Goal: Task Accomplishment & Management: Use online tool/utility

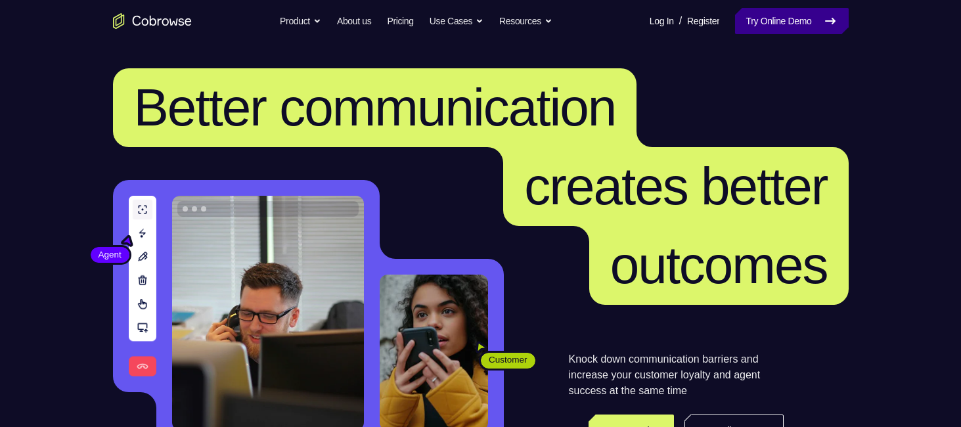
click at [777, 16] on link "Try Online Demo" at bounding box center [791, 21] width 113 height 26
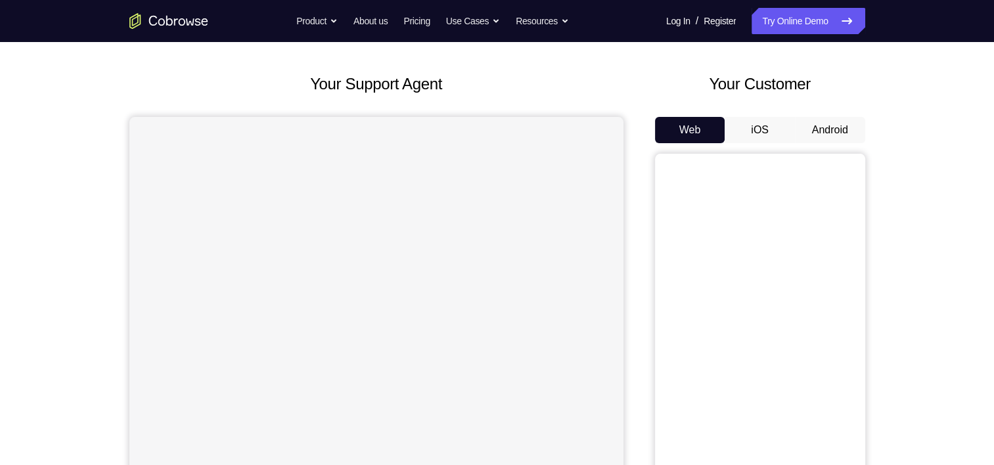
click at [826, 142] on button "Android" at bounding box center [830, 130] width 70 height 26
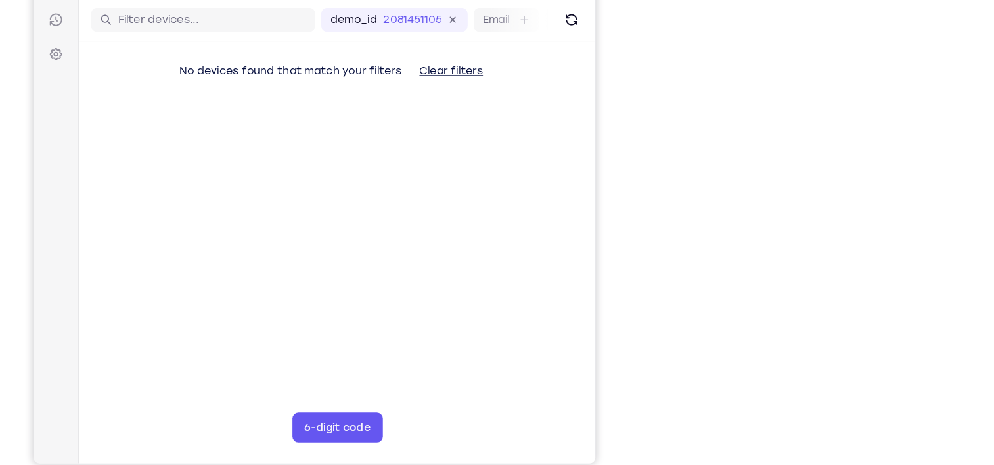
scroll to position [158, 0]
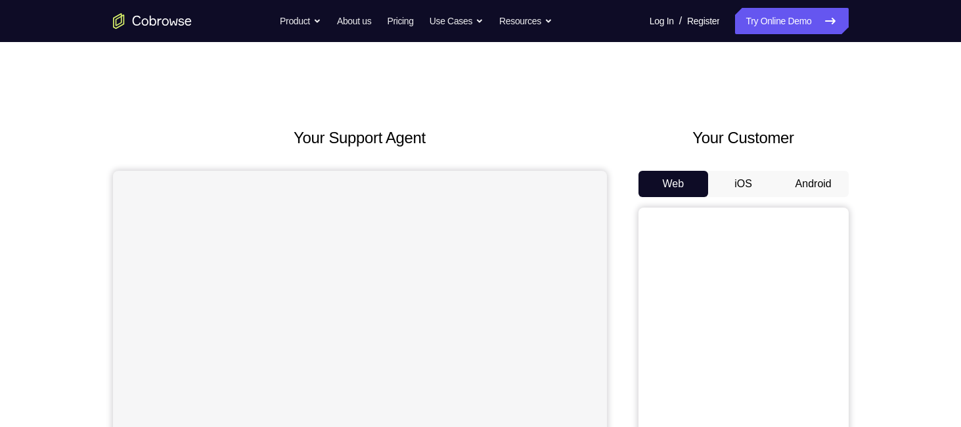
click at [828, 179] on button "Android" at bounding box center [813, 184] width 70 height 26
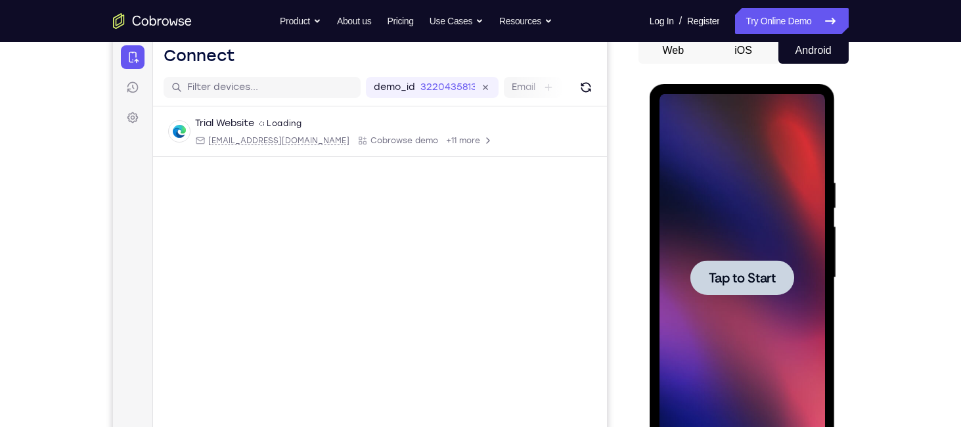
click at [710, 271] on span "Tap to Start" at bounding box center [742, 277] width 67 height 13
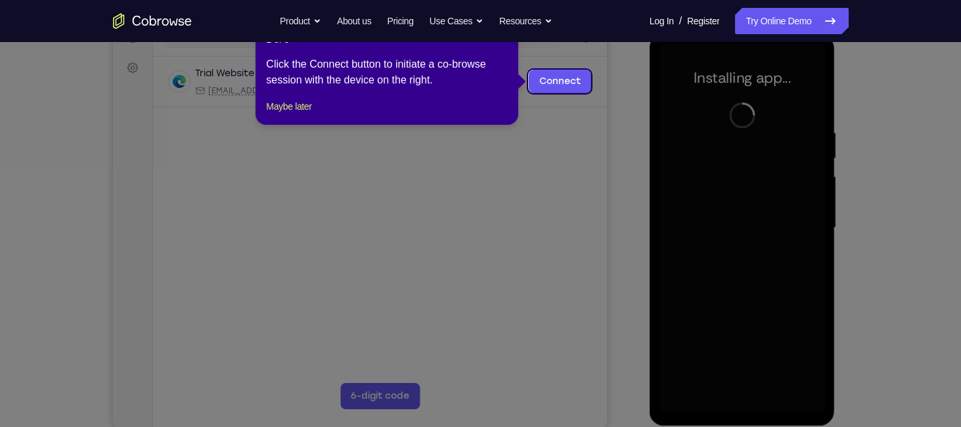
scroll to position [158, 0]
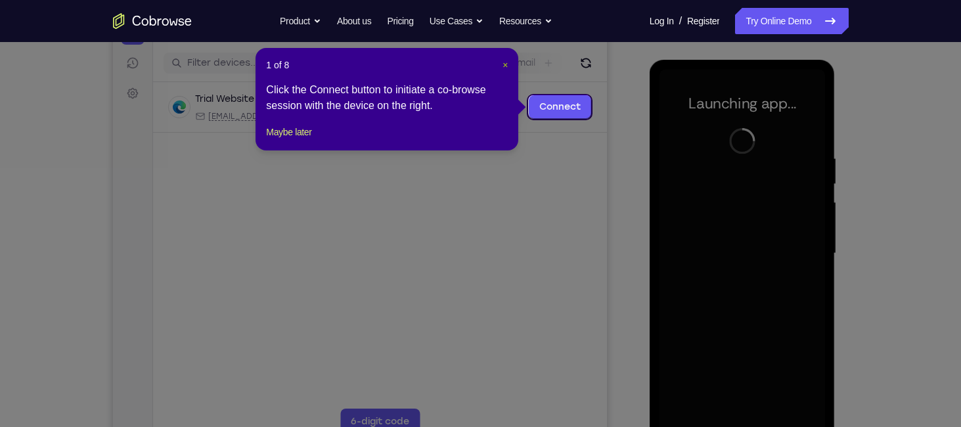
click at [505, 67] on span "×" at bounding box center [505, 65] width 5 height 11
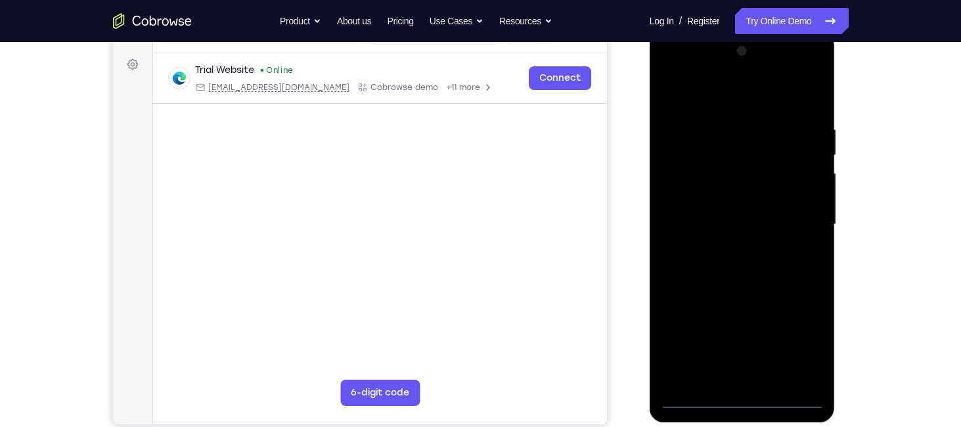
scroll to position [186, 0]
click at [639, 180] on div at bounding box center [744, 224] width 210 height 404
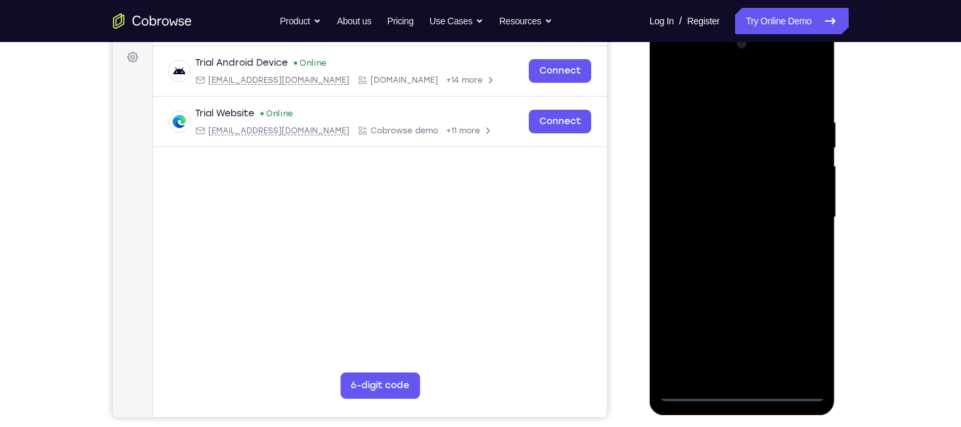
click at [743, 388] on div at bounding box center [743, 218] width 166 height 368
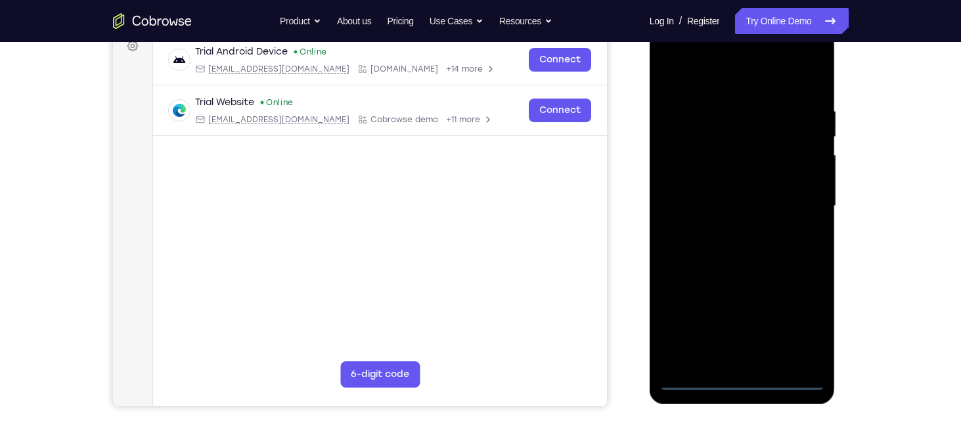
click at [807, 328] on div at bounding box center [743, 206] width 166 height 368
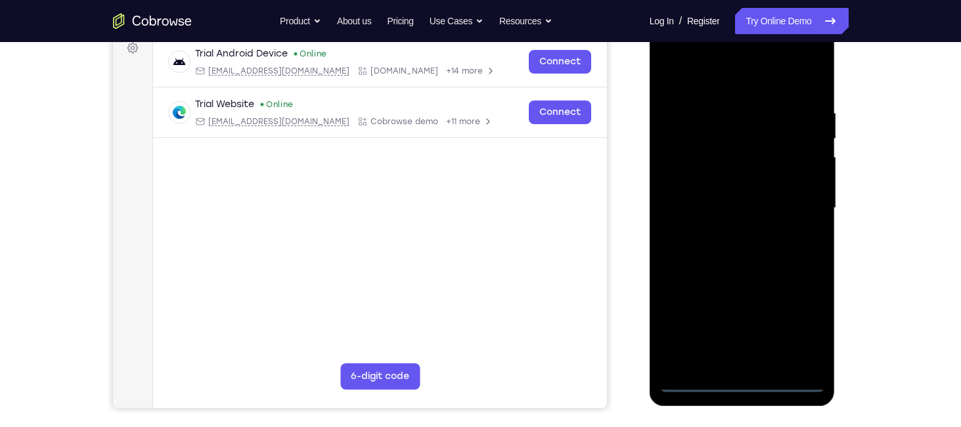
scroll to position [204, 0]
click at [725, 80] on div at bounding box center [743, 208] width 166 height 368
click at [799, 212] on div at bounding box center [743, 208] width 166 height 368
click at [728, 232] on div at bounding box center [743, 208] width 166 height 368
click at [703, 194] on div at bounding box center [743, 208] width 166 height 368
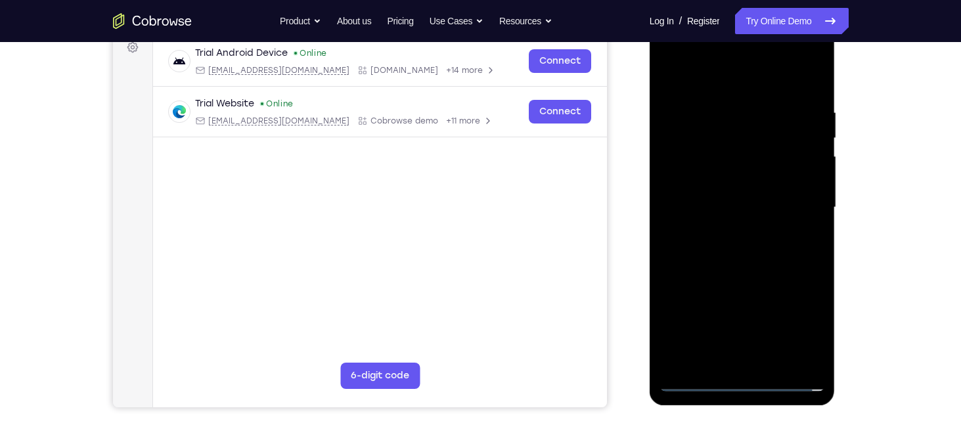
click at [750, 178] on div at bounding box center [743, 208] width 166 height 368
click at [788, 109] on div at bounding box center [743, 208] width 166 height 368
click at [760, 253] on div at bounding box center [743, 208] width 166 height 368
drag, startPoint x: 696, startPoint y: 80, endPoint x: 853, endPoint y: 72, distance: 157.2
click at [837, 72] on html "Online web based iOS Simulators and Android Emulators. Run iPhone, iPad, Mobile…" at bounding box center [743, 211] width 187 height 394
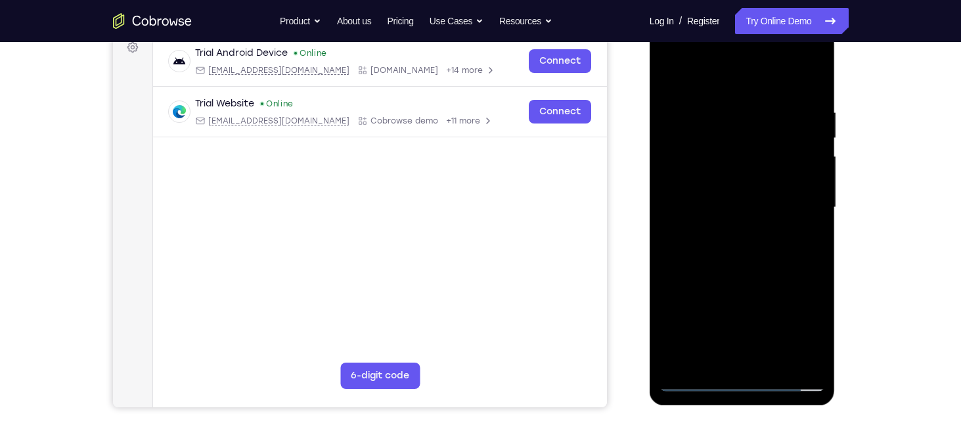
click at [785, 275] on div at bounding box center [743, 208] width 166 height 368
click at [780, 361] on div at bounding box center [743, 208] width 166 height 368
click at [743, 278] on div at bounding box center [743, 208] width 166 height 368
click at [713, 171] on div at bounding box center [743, 208] width 166 height 368
click at [800, 238] on div at bounding box center [743, 208] width 166 height 368
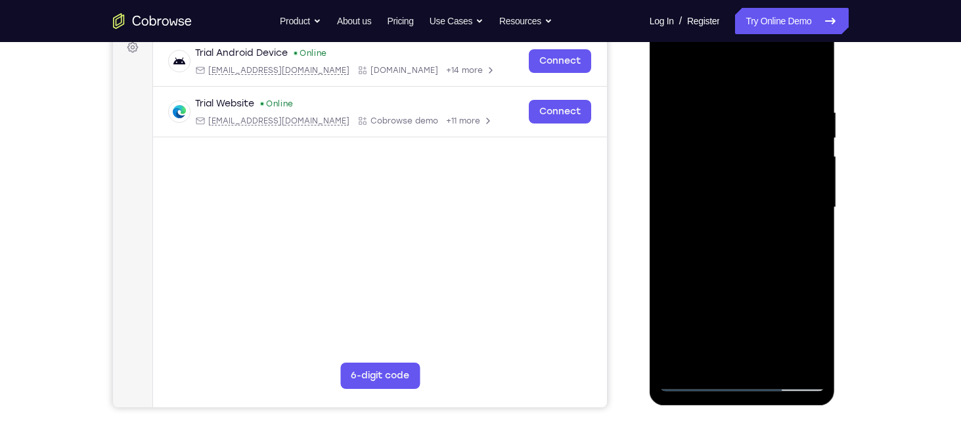
click at [677, 77] on div at bounding box center [743, 208] width 166 height 368
click at [679, 163] on div at bounding box center [743, 208] width 166 height 368
click at [721, 74] on div at bounding box center [743, 208] width 166 height 368
click at [698, 290] on div at bounding box center [743, 208] width 166 height 368
click at [814, 217] on div at bounding box center [743, 208] width 166 height 368
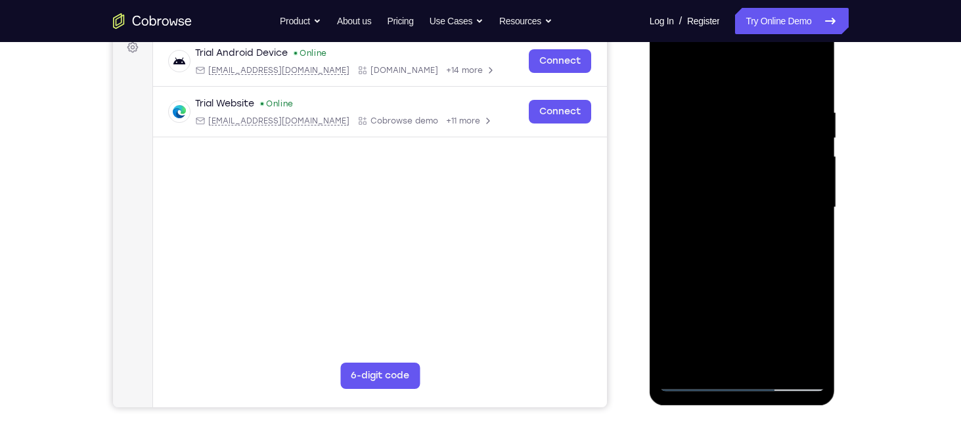
click at [814, 217] on div at bounding box center [743, 208] width 166 height 368
click at [683, 359] on div at bounding box center [743, 208] width 166 height 368
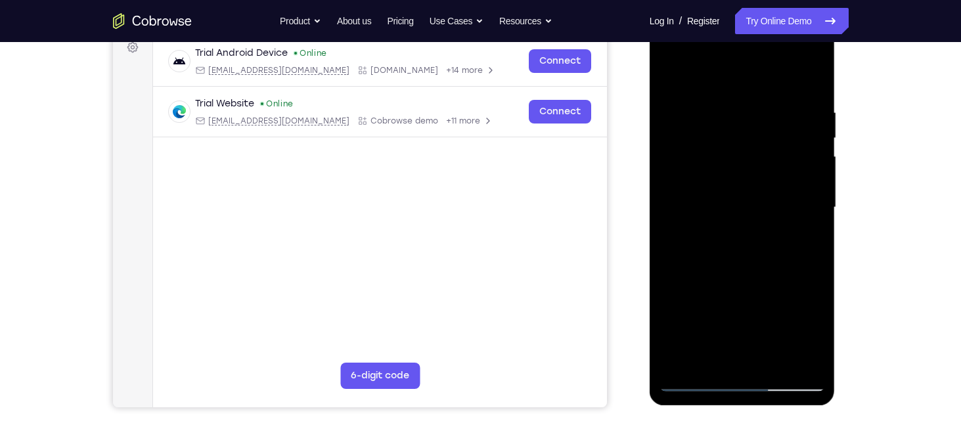
click at [719, 112] on div at bounding box center [743, 208] width 166 height 368
click at [812, 85] on div at bounding box center [743, 208] width 166 height 368
drag, startPoint x: 806, startPoint y: 102, endPoint x: 733, endPoint y: 112, distance: 74.2
click at [733, 112] on div at bounding box center [743, 208] width 166 height 368
click at [737, 109] on div at bounding box center [743, 208] width 166 height 368
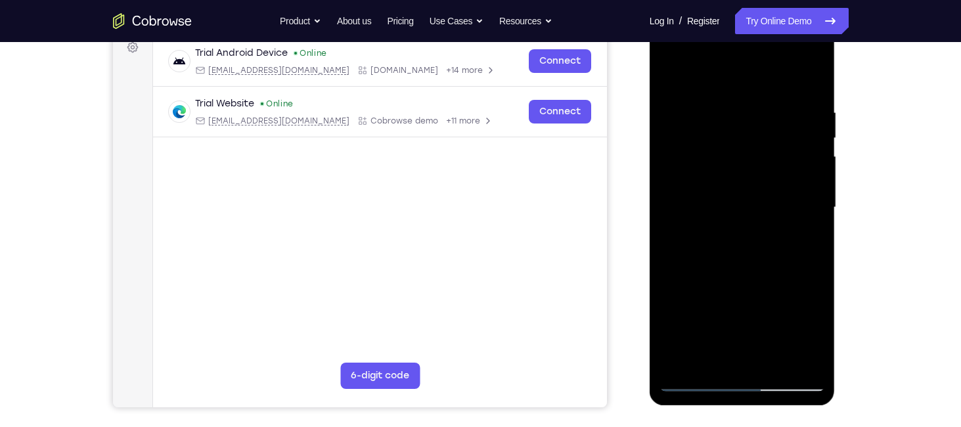
click at [809, 82] on div at bounding box center [743, 208] width 166 height 368
drag, startPoint x: 799, startPoint y: 106, endPoint x: 673, endPoint y: 129, distance: 127.6
click at [673, 129] on div at bounding box center [743, 208] width 166 height 368
drag, startPoint x: 800, startPoint y: 105, endPoint x: 697, endPoint y: 112, distance: 103.4
click at [697, 112] on div at bounding box center [743, 208] width 166 height 368
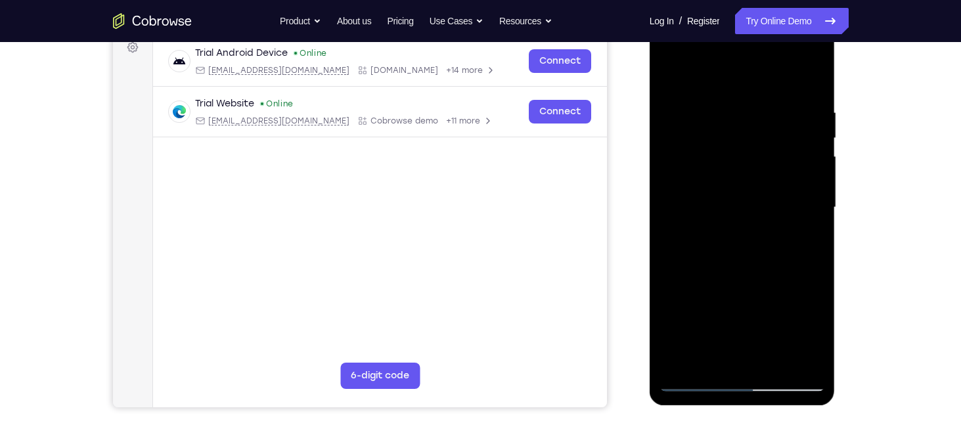
drag, startPoint x: 778, startPoint y: 107, endPoint x: 671, endPoint y: 116, distance: 108.1
click at [671, 116] on div at bounding box center [743, 208] width 166 height 368
drag, startPoint x: 797, startPoint y: 110, endPoint x: 755, endPoint y: 112, distance: 42.1
click at [755, 112] on div at bounding box center [743, 208] width 166 height 368
drag, startPoint x: 805, startPoint y: 108, endPoint x: 766, endPoint y: 110, distance: 38.8
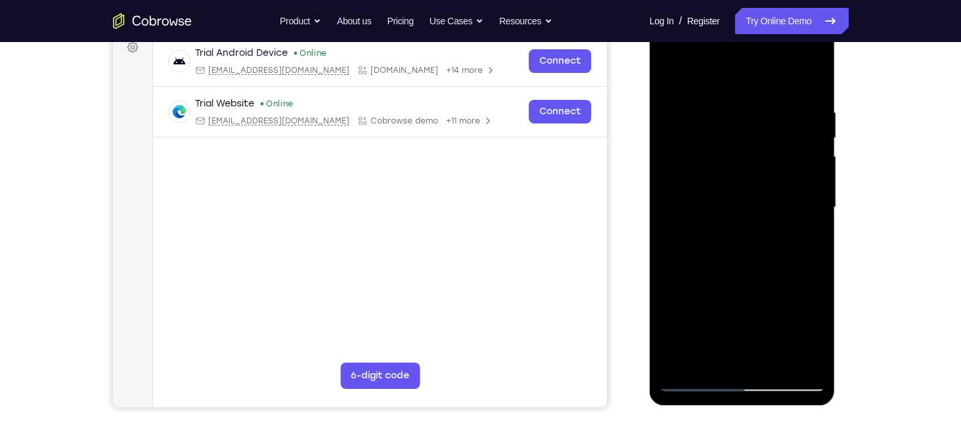
click at [766, 110] on div at bounding box center [743, 208] width 166 height 368
drag, startPoint x: 803, startPoint y: 106, endPoint x: 675, endPoint y: 129, distance: 129.4
click at [675, 129] on div at bounding box center [743, 208] width 166 height 368
drag, startPoint x: 801, startPoint y: 102, endPoint x: 692, endPoint y: 110, distance: 109.3
click at [692, 110] on div at bounding box center [743, 208] width 166 height 368
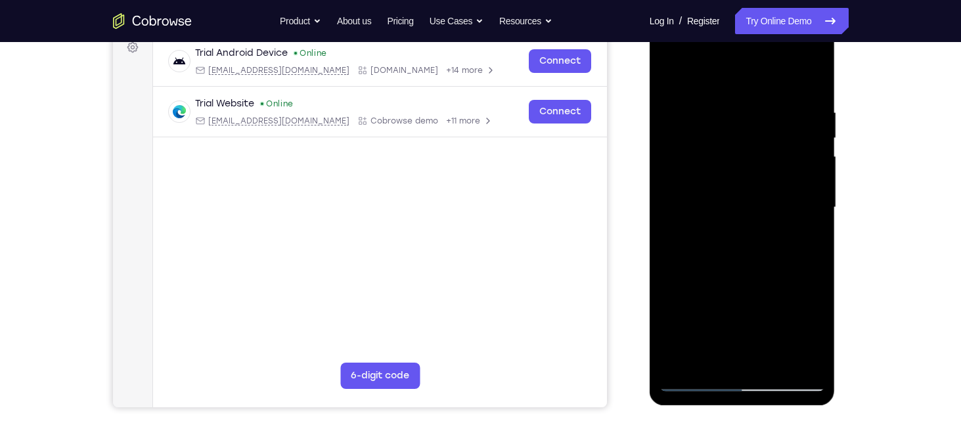
drag, startPoint x: 780, startPoint y: 106, endPoint x: 648, endPoint y: 120, distance: 132.8
click at [650, 120] on html "Online web based iOS Simulators and Android Emulators. Run iPhone, iPad, Mobile…" at bounding box center [743, 211] width 187 height 394
drag, startPoint x: 778, startPoint y: 103, endPoint x: 687, endPoint y: 108, distance: 91.5
click at [687, 108] on div at bounding box center [743, 208] width 166 height 368
drag, startPoint x: 814, startPoint y: 104, endPoint x: 691, endPoint y: 118, distance: 123.7
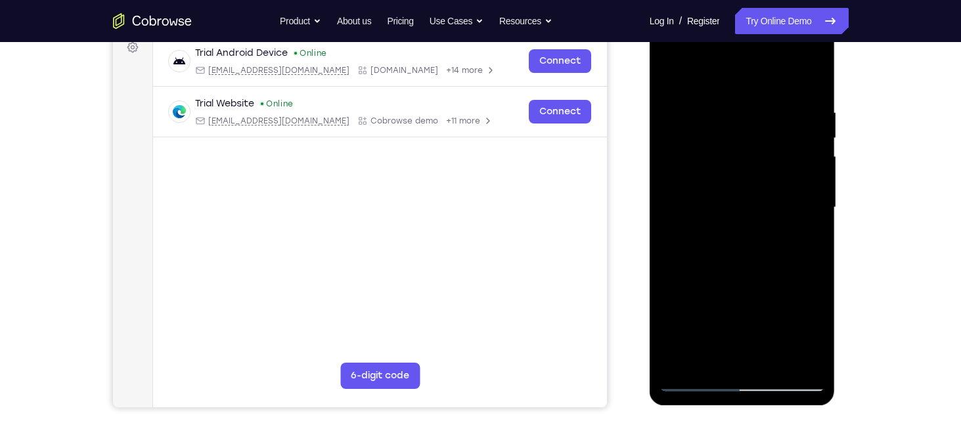
click at [691, 118] on div at bounding box center [743, 208] width 166 height 368
drag, startPoint x: 757, startPoint y: 305, endPoint x: 786, endPoint y: 3, distance: 304.2
click at [786, 14] on html "Online web based iOS Simulators and Android Emulators. Run iPhone, iPad, Mobile…" at bounding box center [743, 211] width 187 height 394
drag, startPoint x: 749, startPoint y: 323, endPoint x: 798, endPoint y: 40, distance: 287.3
click at [798, 40] on div at bounding box center [743, 208] width 166 height 368
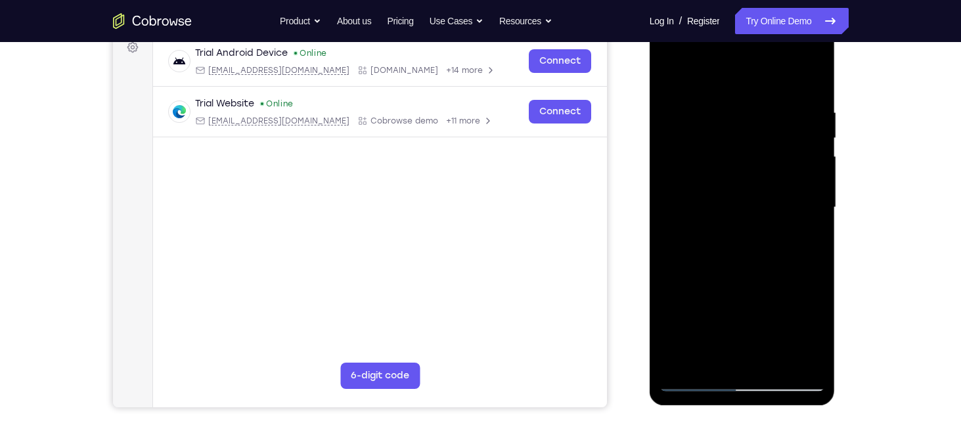
click at [818, 217] on div at bounding box center [743, 208] width 166 height 368
click at [742, 208] on div at bounding box center [743, 208] width 166 height 368
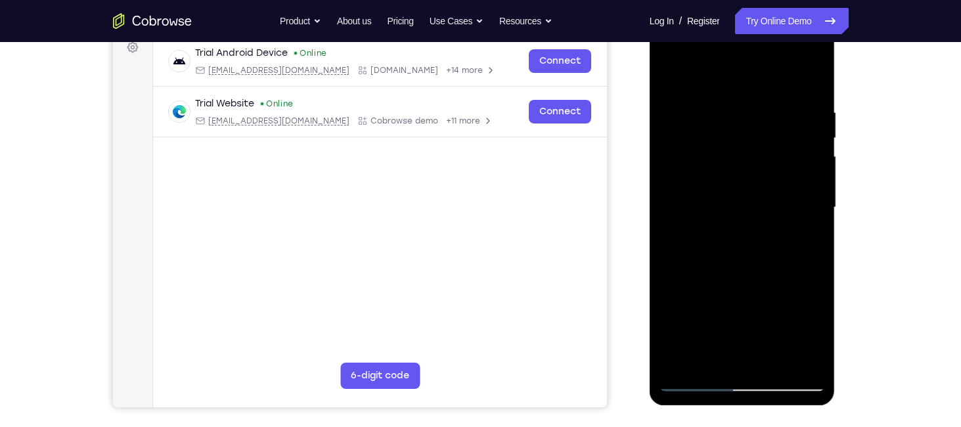
click at [742, 208] on div at bounding box center [743, 208] width 166 height 368
click at [701, 106] on div at bounding box center [743, 208] width 166 height 368
click at [805, 171] on div at bounding box center [743, 208] width 166 height 368
click at [681, 369] on div at bounding box center [743, 208] width 166 height 368
drag, startPoint x: 734, startPoint y: 306, endPoint x: 778, endPoint y: 31, distance: 278.8
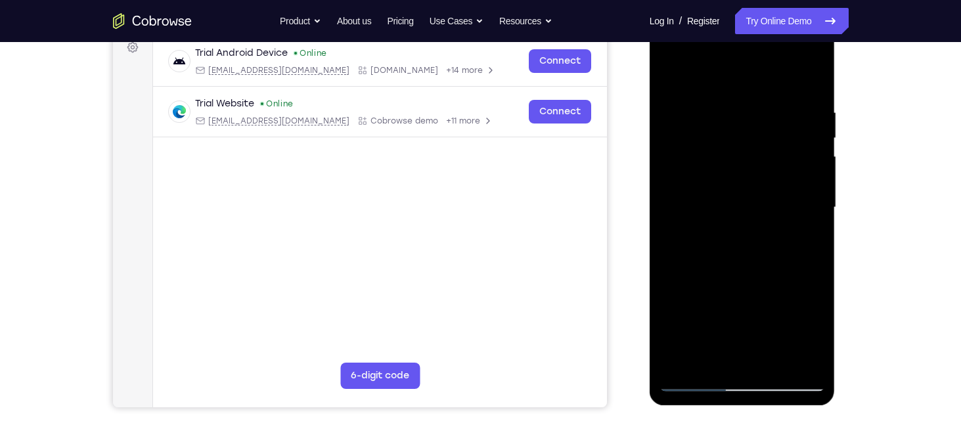
click at [778, 31] on div at bounding box center [743, 208] width 166 height 368
drag, startPoint x: 747, startPoint y: 277, endPoint x: 811, endPoint y: -68, distance: 350.7
click at [811, 14] on html "Online web based iOS Simulators and Android Emulators. Run iPhone, iPad, Mobile…" at bounding box center [743, 211] width 187 height 394
click at [813, 259] on div at bounding box center [743, 208] width 166 height 368
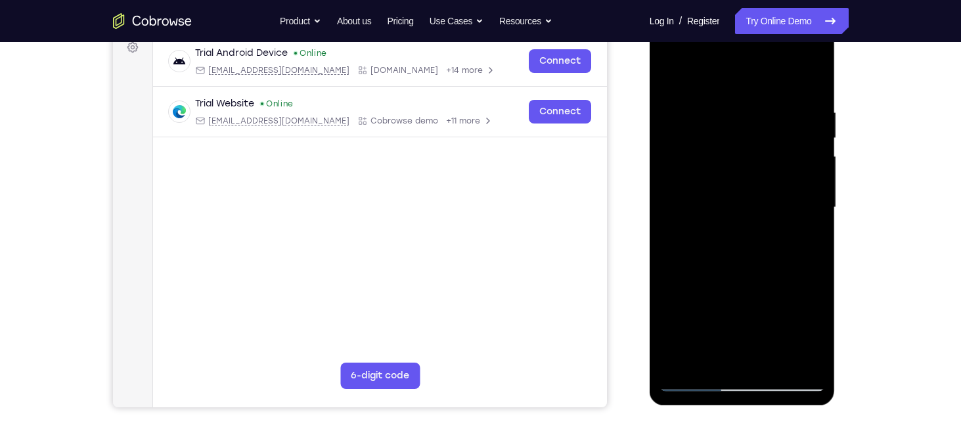
click at [671, 259] on div at bounding box center [743, 208] width 166 height 368
drag, startPoint x: 758, startPoint y: 318, endPoint x: 780, endPoint y: 42, distance: 276.8
click at [780, 42] on div at bounding box center [743, 208] width 166 height 368
drag, startPoint x: 742, startPoint y: 299, endPoint x: 776, endPoint y: 32, distance: 269.6
click at [776, 32] on div at bounding box center [743, 208] width 166 height 368
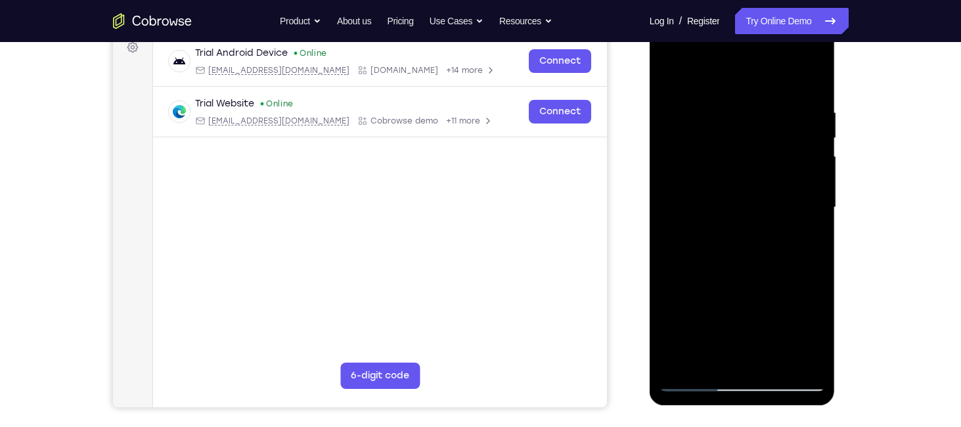
drag, startPoint x: 741, startPoint y: 317, endPoint x: 752, endPoint y: 35, distance: 281.4
click at [752, 35] on div at bounding box center [743, 208] width 166 height 368
drag, startPoint x: 734, startPoint y: 296, endPoint x: 744, endPoint y: 104, distance: 192.8
click at [744, 104] on div at bounding box center [743, 208] width 166 height 368
click at [817, 125] on div at bounding box center [743, 208] width 166 height 368
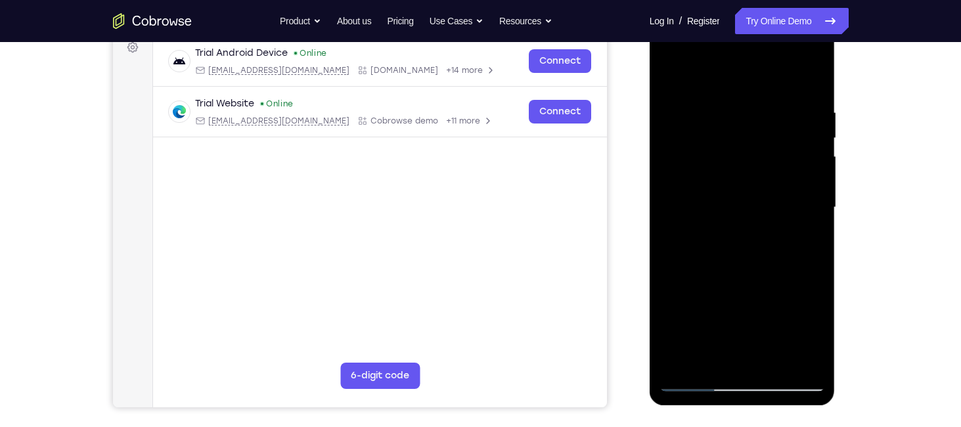
click at [817, 125] on div at bounding box center [743, 208] width 166 height 368
drag, startPoint x: 741, startPoint y: 293, endPoint x: 737, endPoint y: 96, distance: 197.1
click at [737, 96] on div at bounding box center [743, 208] width 166 height 368
drag, startPoint x: 760, startPoint y: 296, endPoint x: 778, endPoint y: 25, distance: 271.3
click at [778, 25] on div at bounding box center [743, 208] width 166 height 368
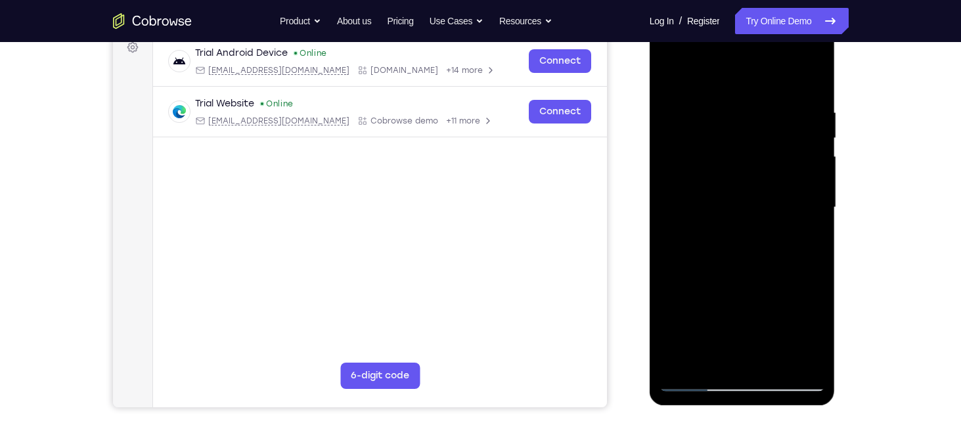
drag, startPoint x: 772, startPoint y: 133, endPoint x: 760, endPoint y: 227, distance: 94.0
click at [760, 227] on div at bounding box center [743, 208] width 166 height 368
drag, startPoint x: 794, startPoint y: 246, endPoint x: 793, endPoint y: 193, distance: 52.6
click at [793, 193] on div at bounding box center [743, 208] width 166 height 368
click at [817, 201] on div at bounding box center [743, 208] width 166 height 368
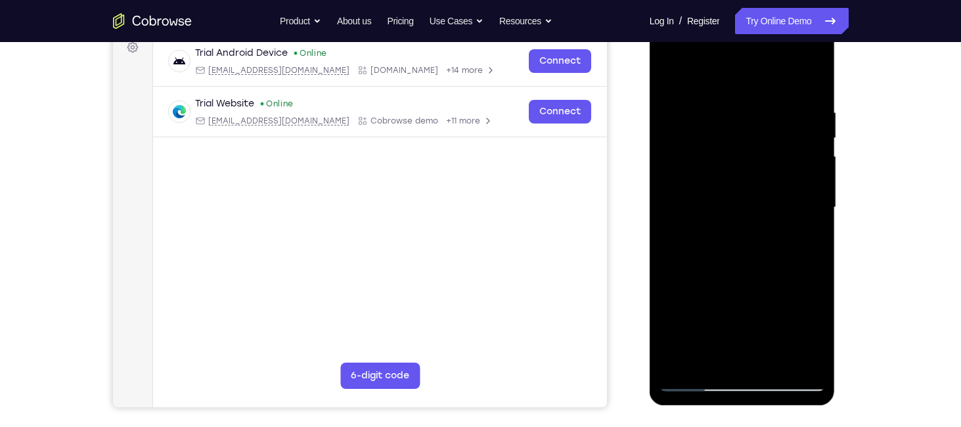
click at [817, 190] on div at bounding box center [743, 208] width 166 height 368
click at [818, 197] on div at bounding box center [743, 208] width 166 height 368
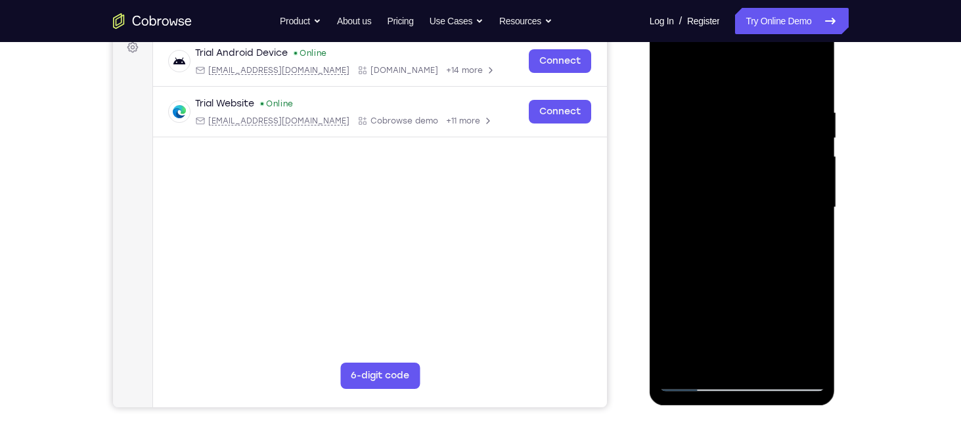
click at [813, 196] on div at bounding box center [743, 208] width 166 height 368
drag, startPoint x: 781, startPoint y: 330, endPoint x: 801, endPoint y: 92, distance: 239.3
click at [801, 92] on div at bounding box center [743, 208] width 166 height 368
drag, startPoint x: 774, startPoint y: 323, endPoint x: 796, endPoint y: 82, distance: 241.5
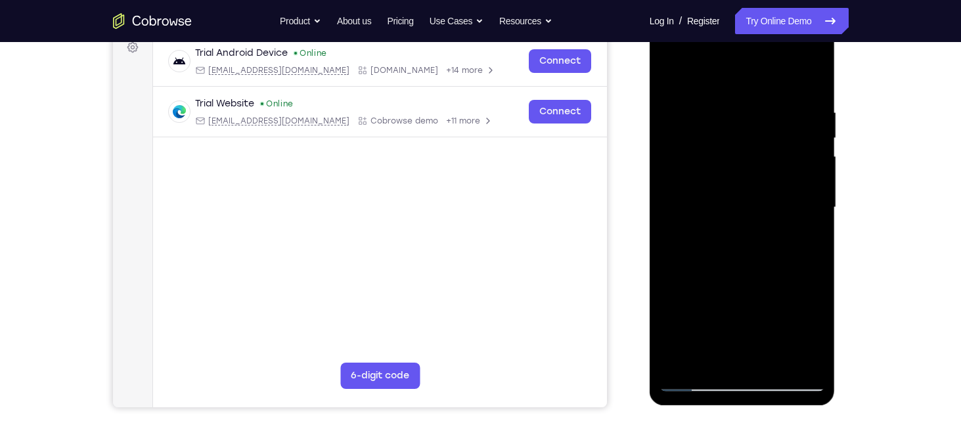
click at [796, 82] on div at bounding box center [743, 208] width 166 height 368
drag, startPoint x: 770, startPoint y: 327, endPoint x: 767, endPoint y: 81, distance: 245.7
click at [767, 81] on div at bounding box center [743, 208] width 166 height 368
drag, startPoint x: 740, startPoint y: 313, endPoint x: 741, endPoint y: 112, distance: 201.0
click at [741, 112] on div at bounding box center [743, 208] width 166 height 368
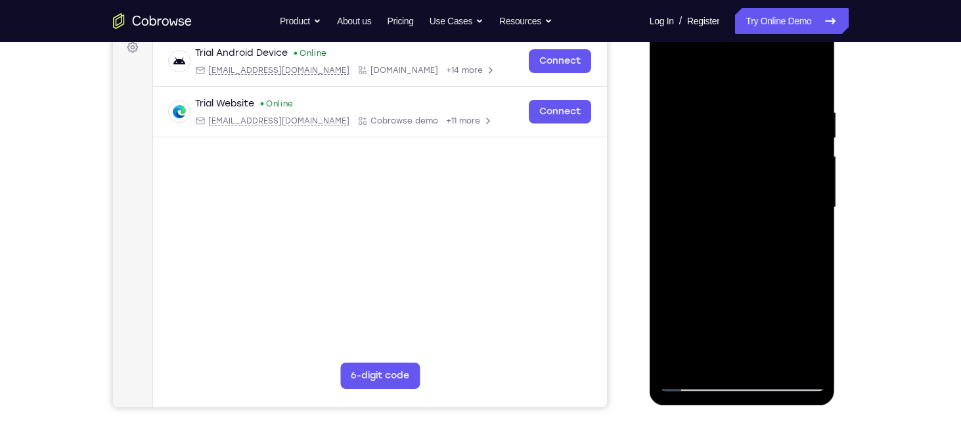
drag, startPoint x: 769, startPoint y: 309, endPoint x: 780, endPoint y: 18, distance: 291.9
click at [780, 18] on div at bounding box center [743, 210] width 186 height 392
drag, startPoint x: 771, startPoint y: 288, endPoint x: 775, endPoint y: 169, distance: 118.3
click at [775, 169] on div at bounding box center [743, 208] width 166 height 368
drag, startPoint x: 769, startPoint y: 263, endPoint x: 775, endPoint y: 124, distance: 139.4
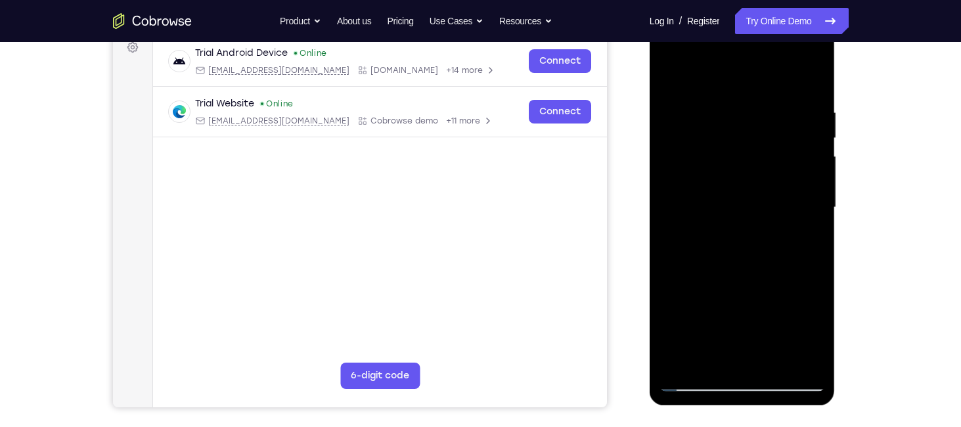
click at [775, 124] on div at bounding box center [743, 208] width 166 height 368
drag, startPoint x: 788, startPoint y: 320, endPoint x: 761, endPoint y: 50, distance: 271.4
click at [761, 50] on div at bounding box center [743, 208] width 166 height 368
drag, startPoint x: 734, startPoint y: 103, endPoint x: 707, endPoint y: 311, distance: 210.1
click at [707, 311] on div at bounding box center [743, 208] width 166 height 368
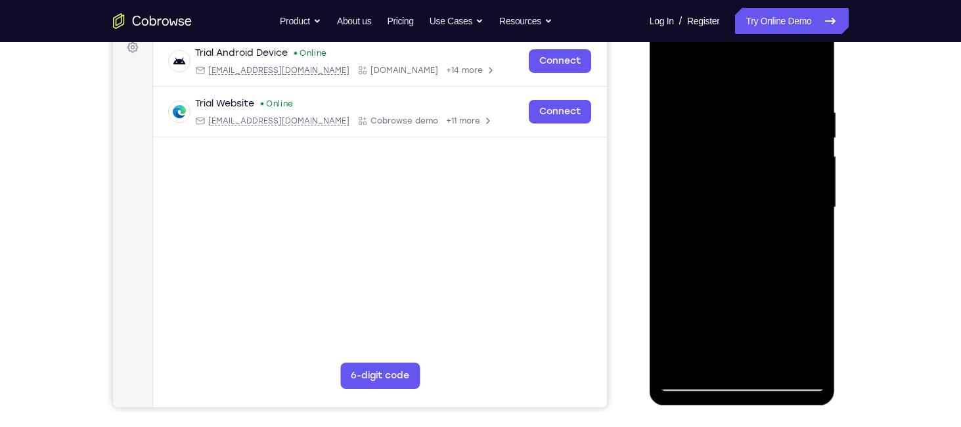
drag, startPoint x: 774, startPoint y: 107, endPoint x: 737, endPoint y: 362, distance: 257.5
click at [737, 362] on div at bounding box center [743, 208] width 166 height 368
drag, startPoint x: 735, startPoint y: 112, endPoint x: 718, endPoint y: 339, distance: 227.3
click at [718, 339] on div at bounding box center [743, 208] width 166 height 368
drag, startPoint x: 723, startPoint y: 117, endPoint x: 704, endPoint y: 377, distance: 260.8
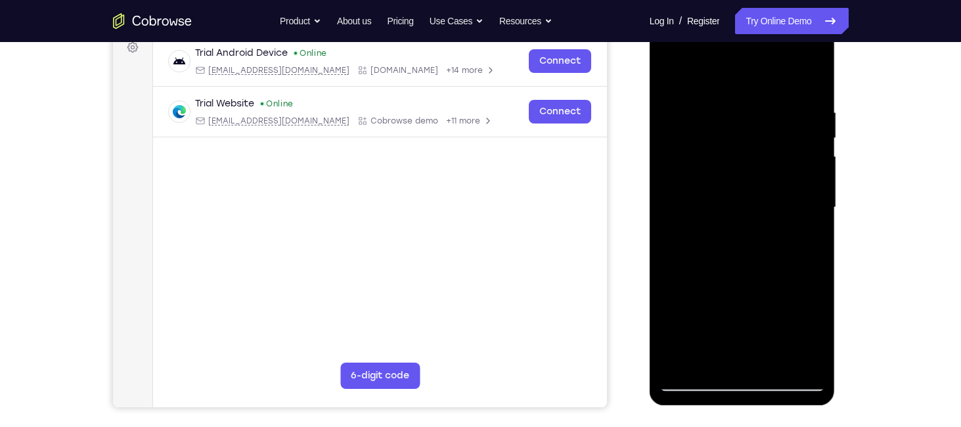
click at [704, 377] on div at bounding box center [743, 208] width 166 height 368
drag, startPoint x: 768, startPoint y: 112, endPoint x: 694, endPoint y: 422, distance: 318.7
click at [694, 408] on html "Online web based iOS Simulators and Android Emulators. Run iPhone, iPad, Mobile…" at bounding box center [743, 211] width 187 height 394
drag, startPoint x: 732, startPoint y: 110, endPoint x: 688, endPoint y: 382, distance: 274.8
click at [688, 382] on div at bounding box center [743, 208] width 166 height 368
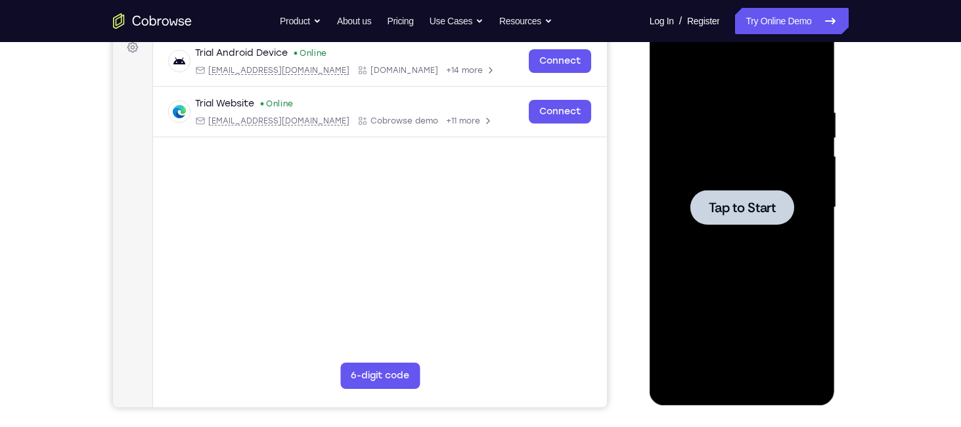
click at [729, 211] on span "Tap to Start" at bounding box center [742, 207] width 67 height 13
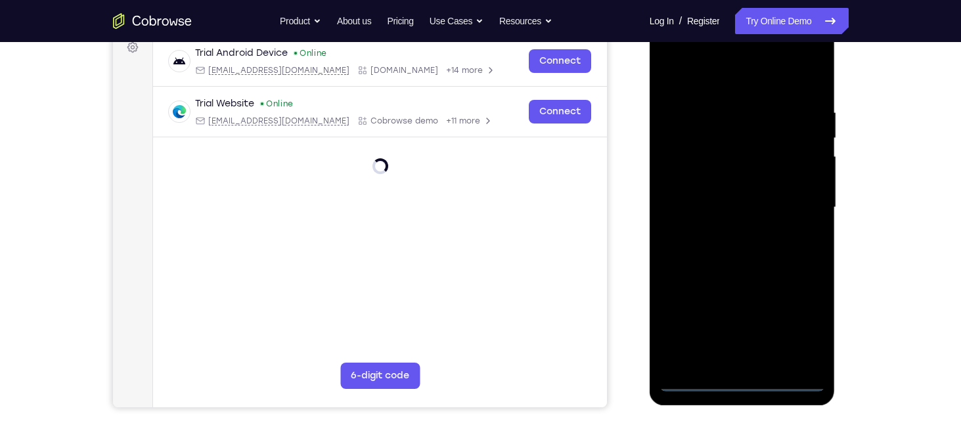
click at [746, 382] on div at bounding box center [743, 208] width 166 height 368
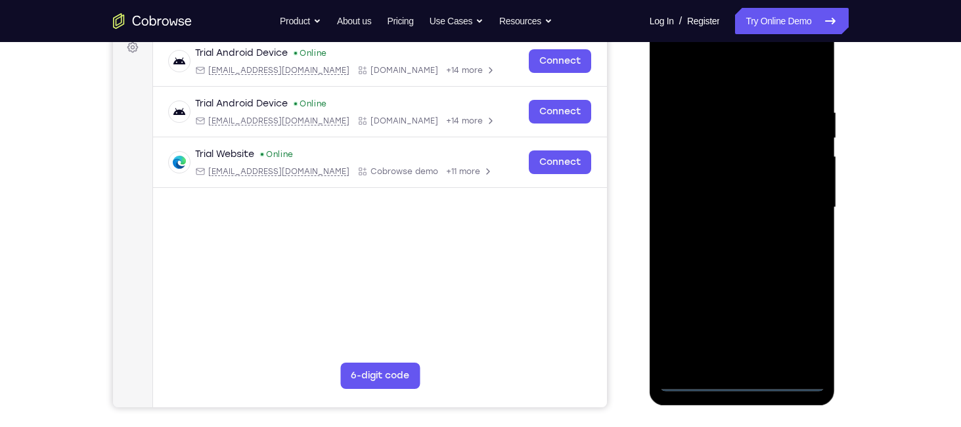
click at [805, 321] on div at bounding box center [743, 208] width 166 height 368
click at [699, 89] on div at bounding box center [743, 208] width 166 height 368
click at [801, 200] on div at bounding box center [743, 208] width 166 height 368
click at [725, 233] on div at bounding box center [743, 208] width 166 height 368
click at [747, 194] on div at bounding box center [743, 208] width 166 height 368
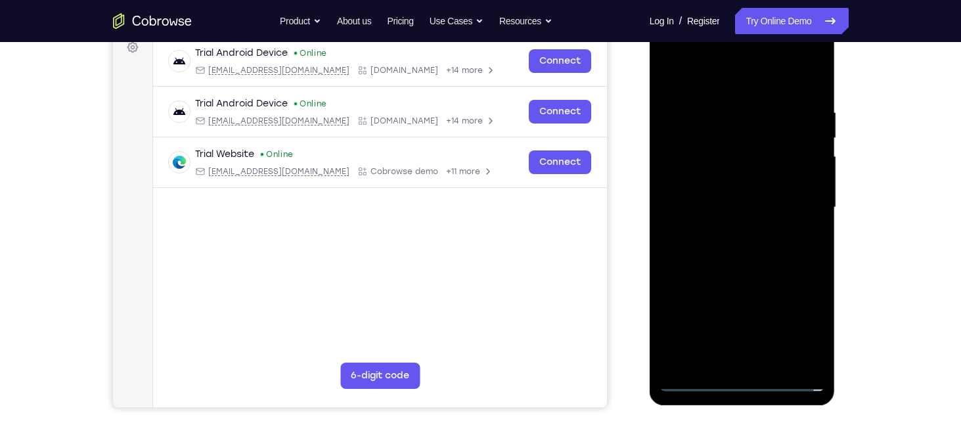
click at [741, 185] on div at bounding box center [743, 208] width 166 height 368
click at [736, 207] on div at bounding box center [743, 208] width 166 height 368
drag, startPoint x: 702, startPoint y: 78, endPoint x: 878, endPoint y: 79, distance: 176.7
click at [837, 79] on html "Online web based iOS Simulators and Android Emulators. Run iPhone, iPad, Mobile…" at bounding box center [743, 211] width 187 height 394
click at [809, 89] on div at bounding box center [743, 208] width 166 height 368
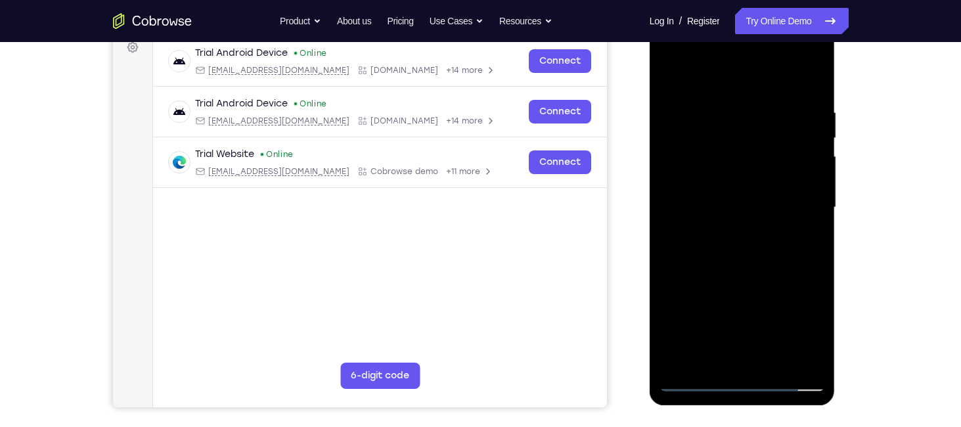
click at [817, 74] on div at bounding box center [743, 208] width 166 height 368
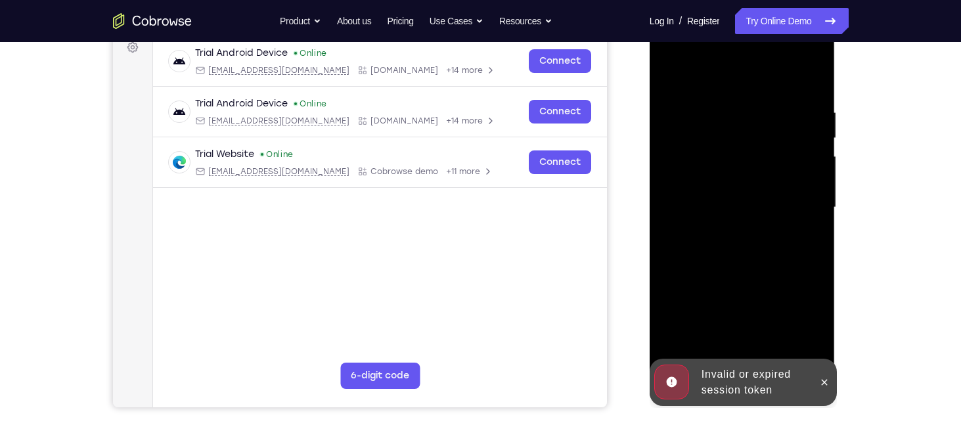
click at [817, 74] on div at bounding box center [743, 208] width 166 height 368
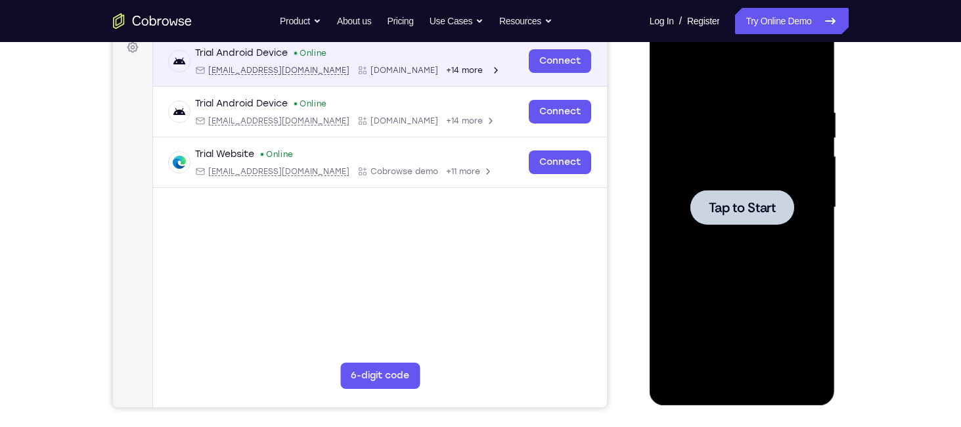
scroll to position [0, 0]
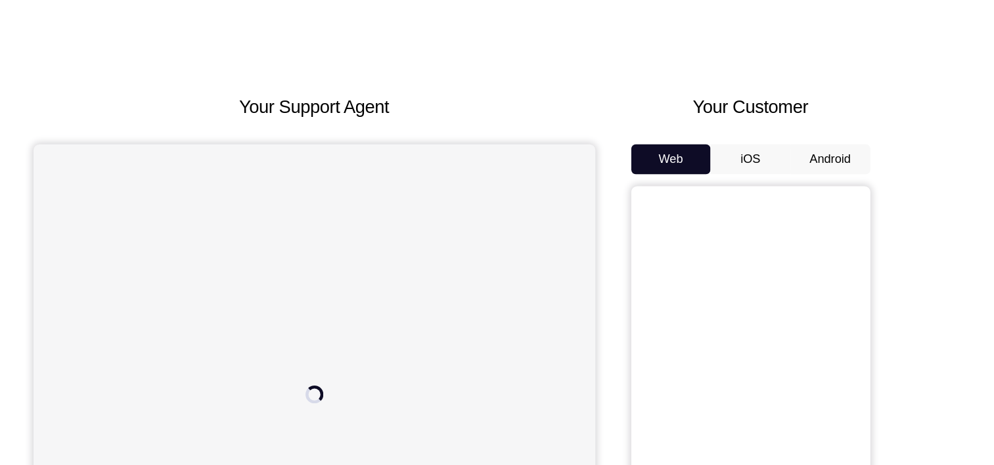
click at [819, 177] on button "Android" at bounding box center [830, 184] width 70 height 26
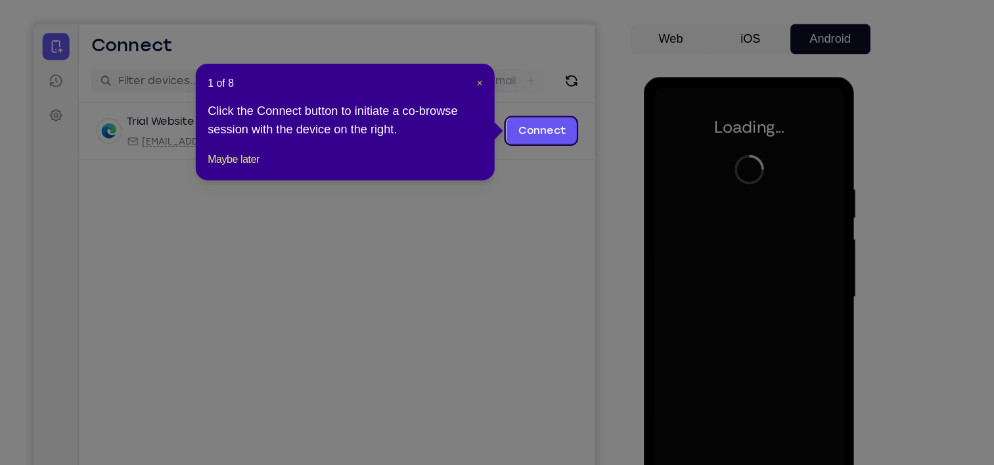
click at [521, 128] on span "×" at bounding box center [521, 129] width 5 height 11
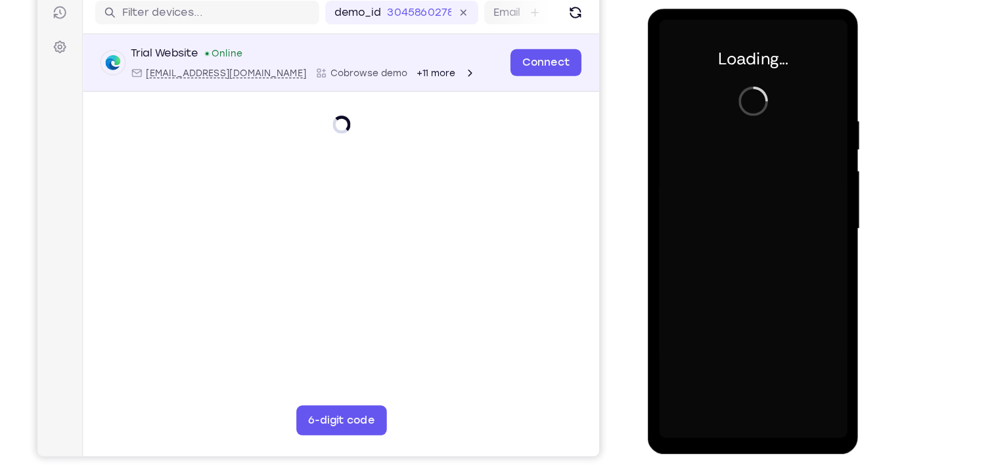
scroll to position [160, 0]
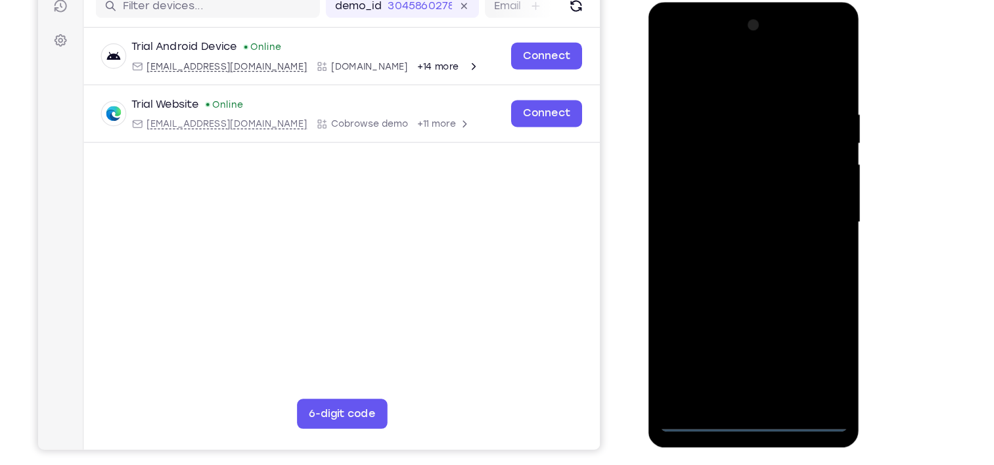
click at [744, 367] on div at bounding box center [741, 196] width 166 height 368
click at [794, 311] on div at bounding box center [741, 196] width 166 height 368
click at [675, 55] on div at bounding box center [741, 196] width 166 height 368
click at [794, 185] on div at bounding box center [741, 196] width 166 height 368
click at [725, 217] on div at bounding box center [741, 196] width 166 height 368
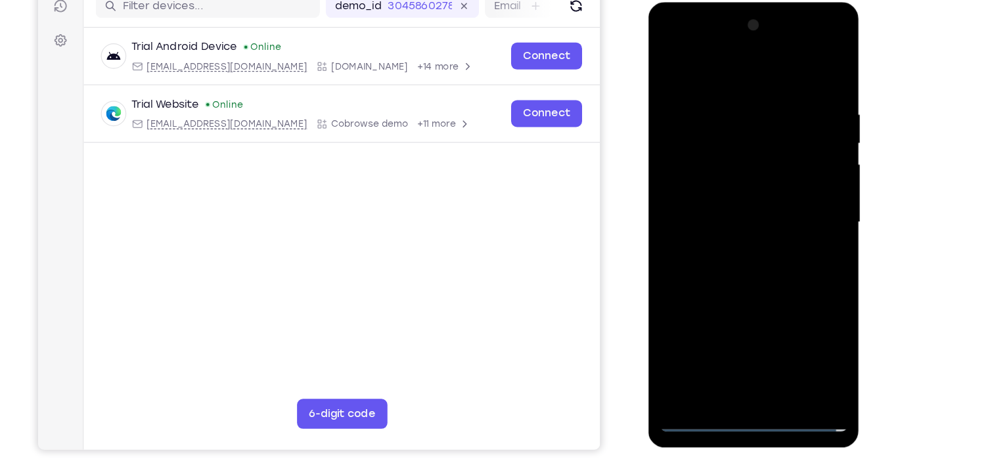
click at [743, 189] on div at bounding box center [741, 196] width 166 height 368
click at [738, 170] on div at bounding box center [741, 196] width 166 height 368
click at [787, 103] on div at bounding box center [741, 196] width 166 height 368
click at [756, 238] on div at bounding box center [741, 196] width 166 height 368
click at [769, 245] on div at bounding box center [741, 196] width 166 height 368
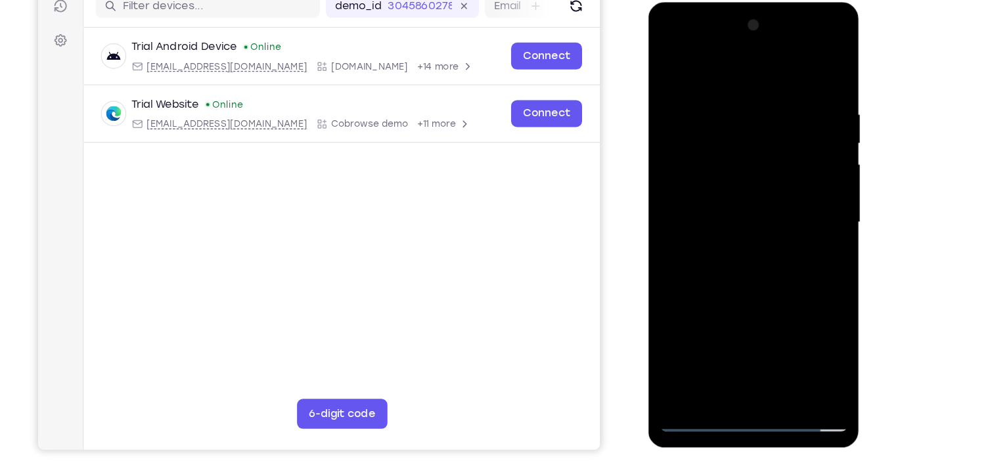
click at [763, 233] on div at bounding box center [741, 196] width 166 height 368
click at [812, 64] on div at bounding box center [741, 196] width 166 height 368
click at [675, 66] on div at bounding box center [741, 196] width 166 height 368
click at [702, 352] on div at bounding box center [741, 196] width 166 height 368
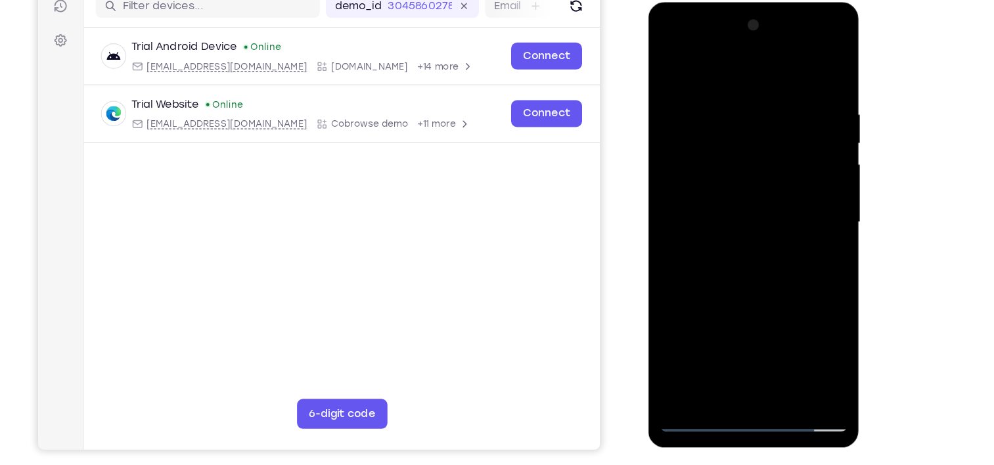
click at [708, 61] on div at bounding box center [741, 196] width 166 height 368
click at [719, 89] on div at bounding box center [741, 196] width 166 height 368
click at [672, 63] on div at bounding box center [741, 196] width 166 height 368
drag, startPoint x: 725, startPoint y: 195, endPoint x: 727, endPoint y: 159, distance: 36.2
click at [727, 159] on div at bounding box center [741, 196] width 166 height 368
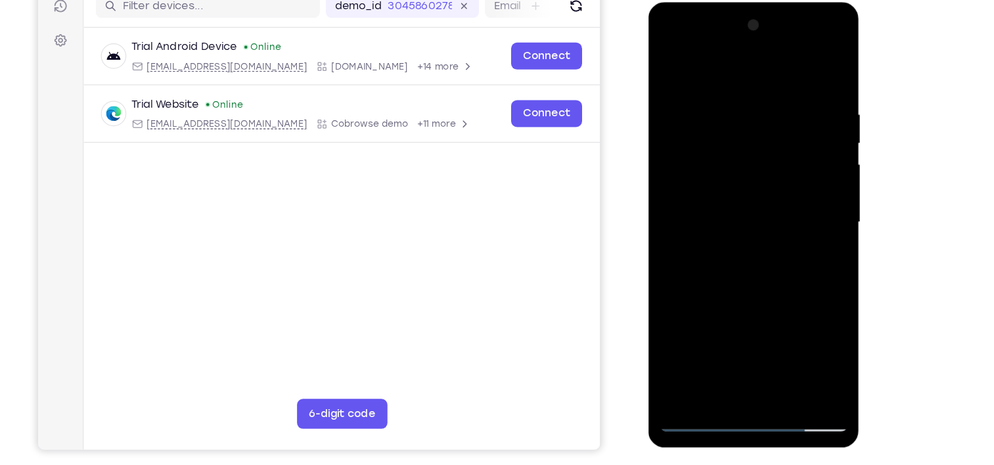
drag, startPoint x: 706, startPoint y: 194, endPoint x: 715, endPoint y: 97, distance: 97.7
click at [715, 97] on div at bounding box center [741, 196] width 166 height 368
drag, startPoint x: 712, startPoint y: 194, endPoint x: 726, endPoint y: 90, distance: 104.7
click at [726, 90] on div at bounding box center [741, 196] width 166 height 368
drag, startPoint x: 743, startPoint y: 91, endPoint x: 727, endPoint y: 265, distance: 174.9
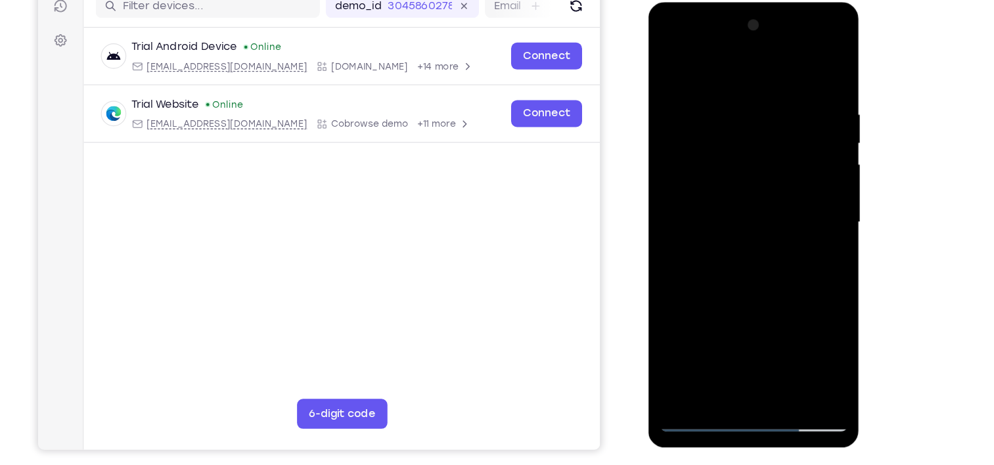
click at [727, 265] on div at bounding box center [741, 196] width 166 height 368
click at [710, 110] on div at bounding box center [741, 196] width 166 height 368
click at [713, 109] on div at bounding box center [741, 196] width 166 height 368
click at [667, 57] on div at bounding box center [741, 196] width 166 height 368
click at [717, 152] on div at bounding box center [741, 196] width 166 height 368
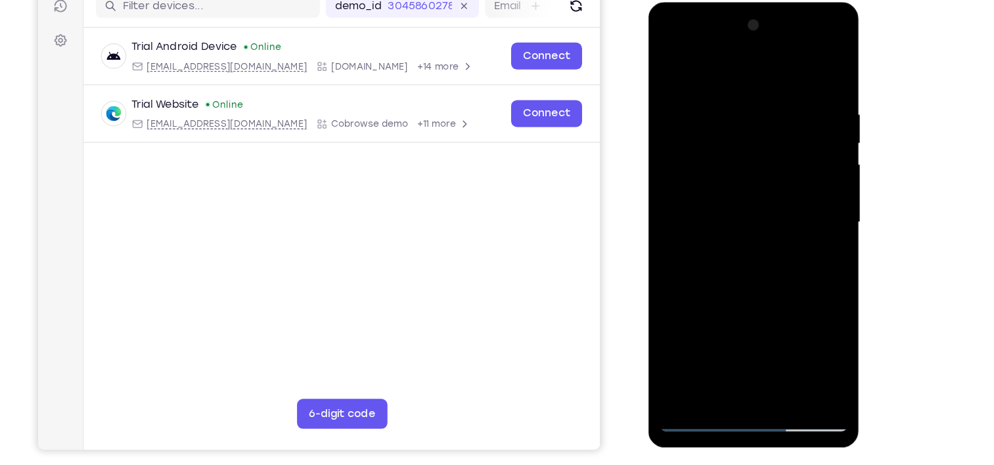
click at [727, 106] on div at bounding box center [741, 196] width 166 height 368
click at [667, 63] on div at bounding box center [741, 196] width 166 height 368
click at [790, 61] on div at bounding box center [741, 196] width 166 height 368
click at [742, 83] on div at bounding box center [741, 196] width 166 height 368
click at [746, 237] on div at bounding box center [741, 196] width 166 height 368
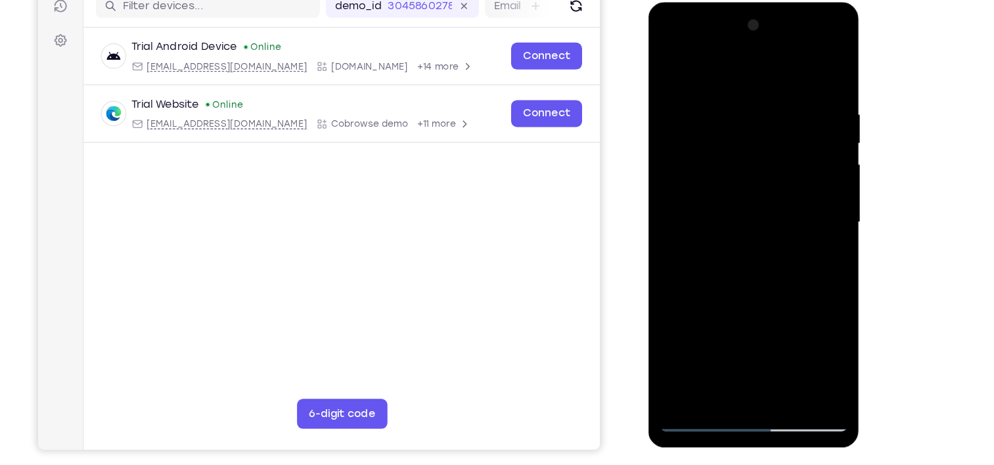
click at [713, 78] on div at bounding box center [741, 196] width 166 height 368
drag, startPoint x: 727, startPoint y: 183, endPoint x: 740, endPoint y: 101, distance: 82.4
click at [740, 101] on div at bounding box center [741, 196] width 166 height 368
drag, startPoint x: 751, startPoint y: 171, endPoint x: 760, endPoint y: 5, distance: 166.5
click at [760, 5] on div at bounding box center [741, 198] width 186 height 392
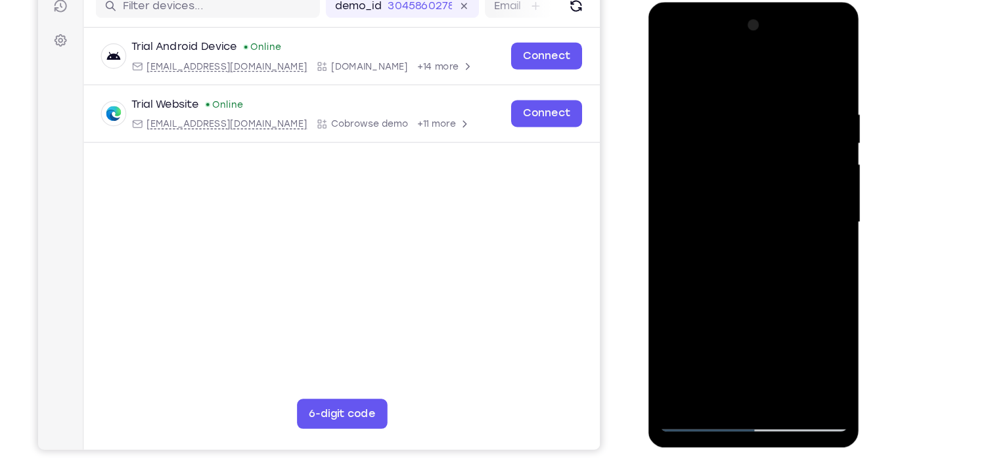
drag, startPoint x: 750, startPoint y: 179, endPoint x: 773, endPoint y: -10, distance: 190.5
click at [773, 2] on html "Online web based iOS Simulators and Android Emulators. Run iPhone, iPad, Mobile…" at bounding box center [741, 199] width 187 height 394
drag, startPoint x: 752, startPoint y: 172, endPoint x: 769, endPoint y: -22, distance: 195.2
click at [769, 2] on html "Online web based iOS Simulators and Android Emulators. Run iPhone, iPad, Mobile…" at bounding box center [741, 199] width 187 height 394
click at [793, 191] on div at bounding box center [741, 196] width 166 height 368
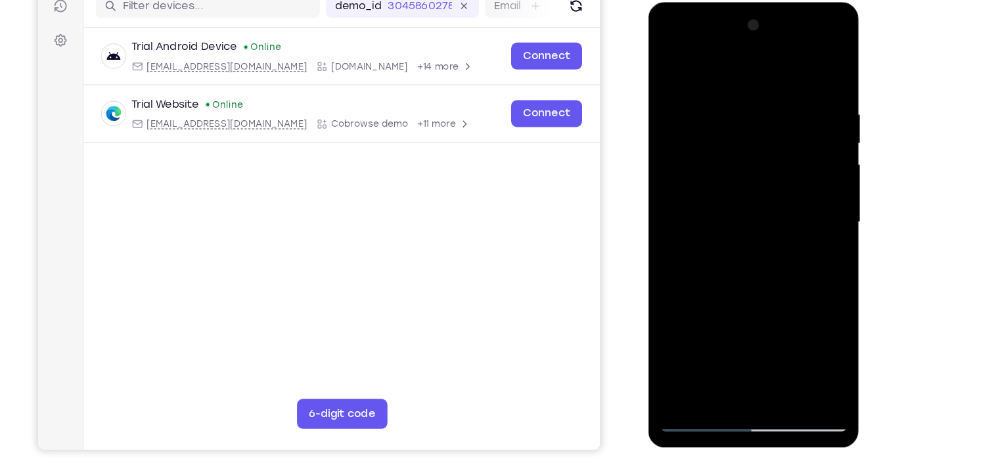
click at [796, 172] on div at bounding box center [741, 196] width 166 height 368
click at [798, 160] on div at bounding box center [741, 196] width 166 height 368
click at [798, 154] on div at bounding box center [741, 196] width 166 height 368
click at [796, 127] on div at bounding box center [741, 196] width 166 height 368
click at [798, 106] on div at bounding box center [741, 196] width 166 height 368
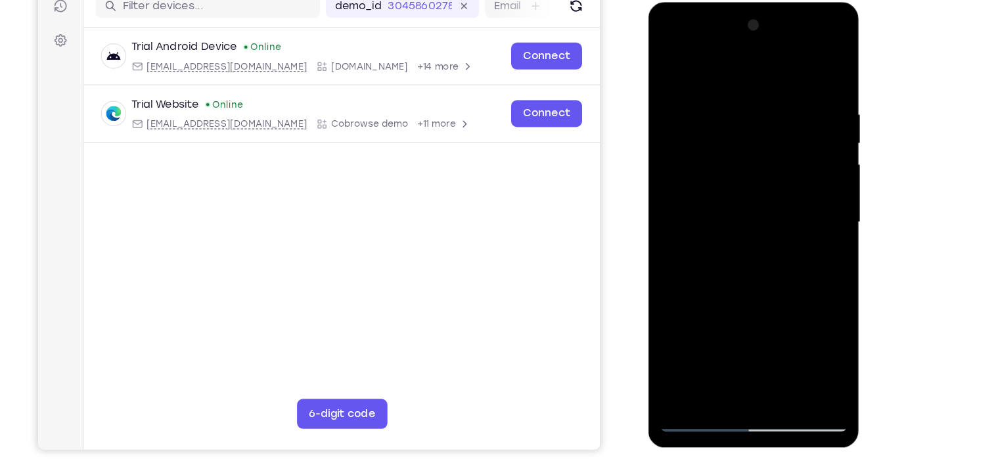
click at [798, 76] on div at bounding box center [741, 196] width 166 height 368
click at [810, 222] on div at bounding box center [741, 196] width 166 height 368
click at [805, 197] on div at bounding box center [741, 196] width 166 height 368
click at [803, 244] on div at bounding box center [741, 196] width 166 height 368
click at [803, 269] on div at bounding box center [741, 196] width 166 height 368
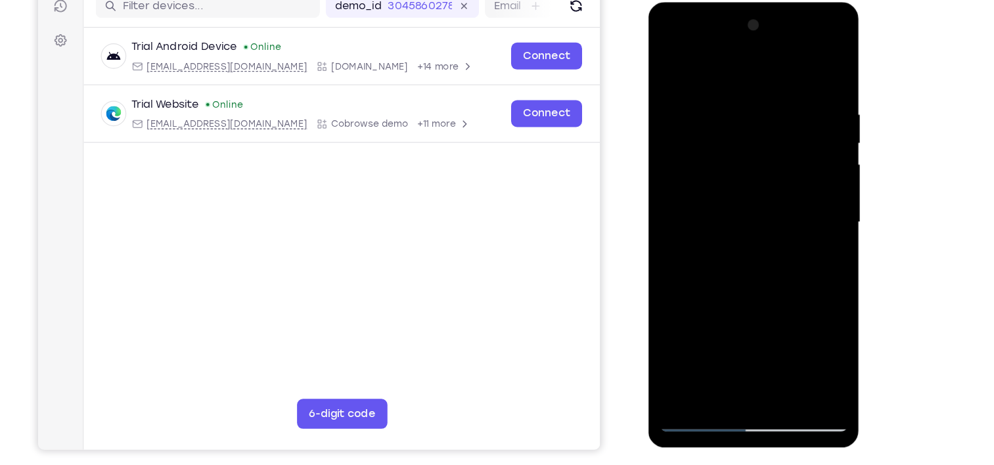
click at [802, 296] on div at bounding box center [741, 196] width 166 height 368
click at [800, 330] on div at bounding box center [741, 196] width 166 height 368
click at [800, 324] on div at bounding box center [741, 196] width 166 height 368
drag, startPoint x: 769, startPoint y: 311, endPoint x: 763, endPoint y: 160, distance: 151.9
click at [763, 160] on div at bounding box center [741, 196] width 166 height 368
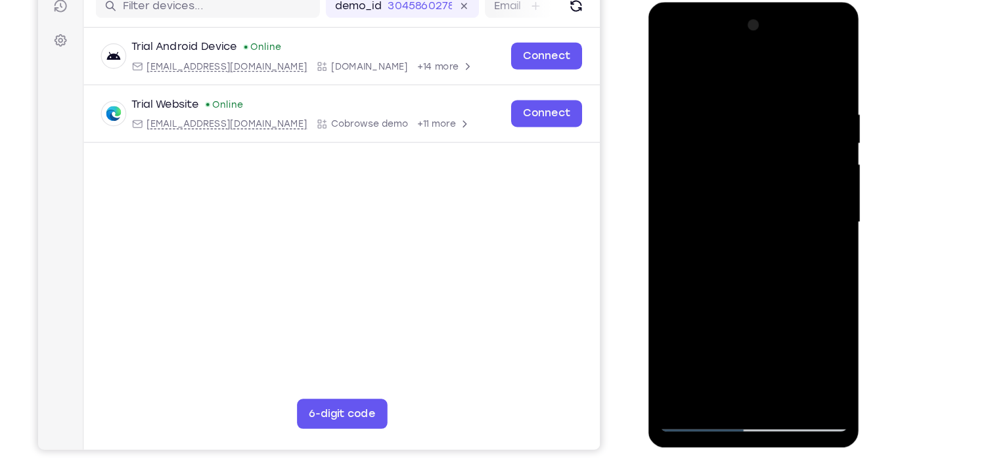
click at [798, 212] on div at bounding box center [741, 196] width 166 height 368
click at [801, 231] on div at bounding box center [741, 196] width 166 height 368
click at [798, 260] on div at bounding box center [741, 196] width 166 height 368
click at [801, 285] on div at bounding box center [741, 196] width 166 height 368
click at [801, 305] on div at bounding box center [741, 196] width 166 height 368
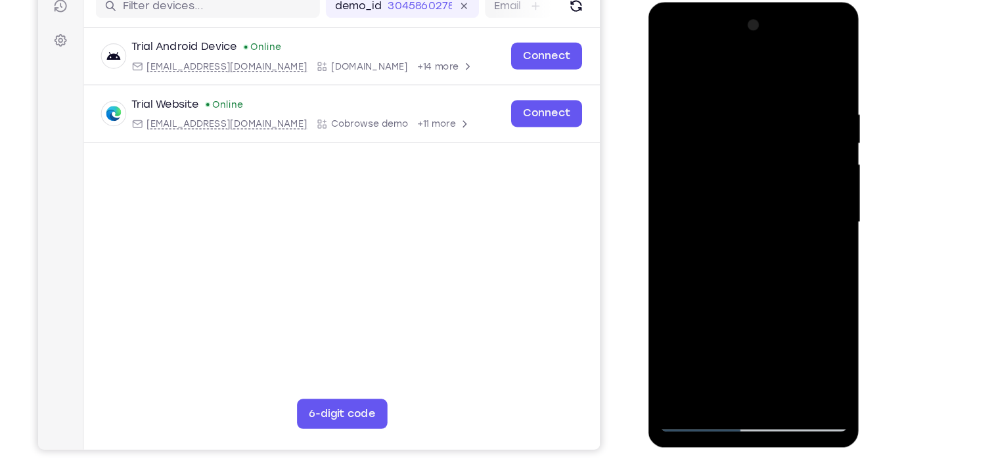
click at [802, 326] on div at bounding box center [741, 196] width 166 height 368
drag, startPoint x: 769, startPoint y: 320, endPoint x: 779, endPoint y: 132, distance: 188.1
click at [779, 132] on div at bounding box center [741, 196] width 166 height 368
click at [777, 346] on div at bounding box center [741, 196] width 166 height 368
click at [719, 265] on div at bounding box center [741, 196] width 166 height 368
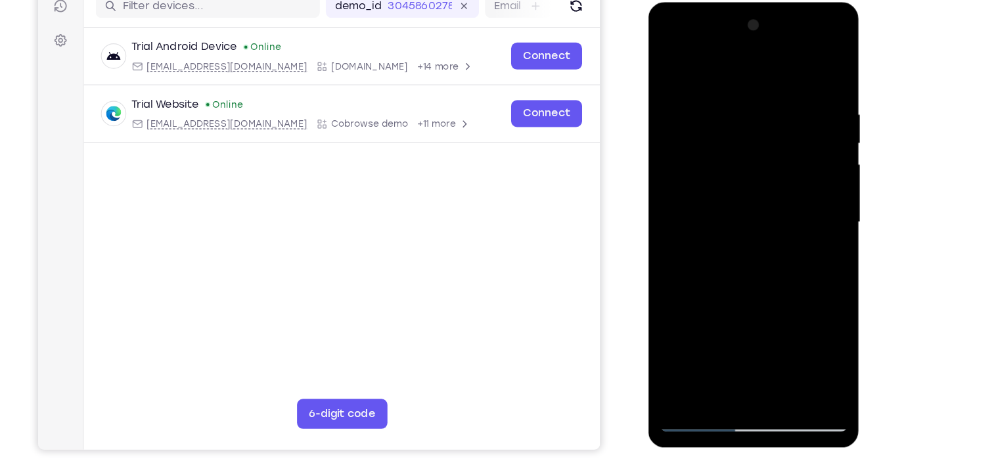
click at [667, 61] on div at bounding box center [741, 196] width 166 height 368
drag, startPoint x: 731, startPoint y: 101, endPoint x: 719, endPoint y: 223, distance: 122.8
click at [719, 223] on div at bounding box center [741, 196] width 166 height 368
click at [715, 352] on div at bounding box center [741, 196] width 166 height 368
click at [814, 65] on div at bounding box center [741, 196] width 166 height 368
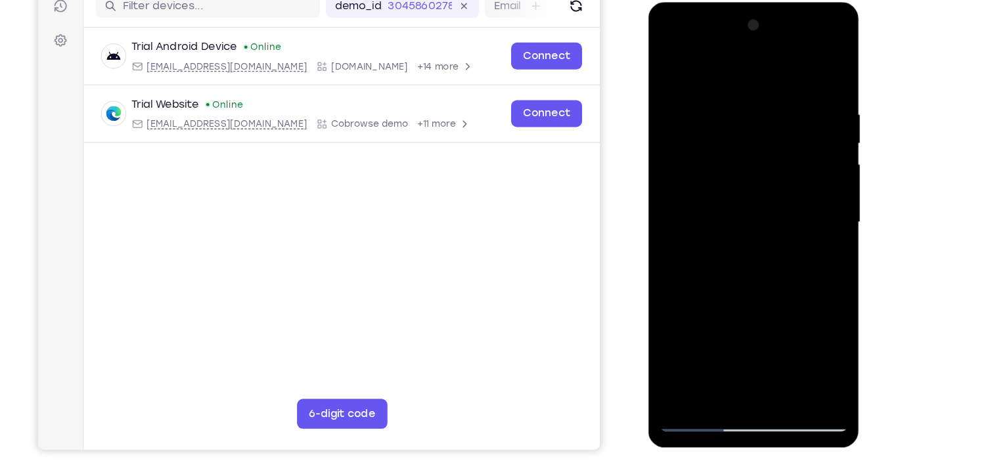
click at [706, 82] on div at bounding box center [741, 196] width 166 height 368
click at [732, 199] on div at bounding box center [741, 196] width 166 height 368
click at [724, 79] on div at bounding box center [741, 196] width 166 height 368
drag, startPoint x: 708, startPoint y: 180, endPoint x: 727, endPoint y: 77, distance: 104.9
click at [727, 77] on div at bounding box center [741, 196] width 166 height 368
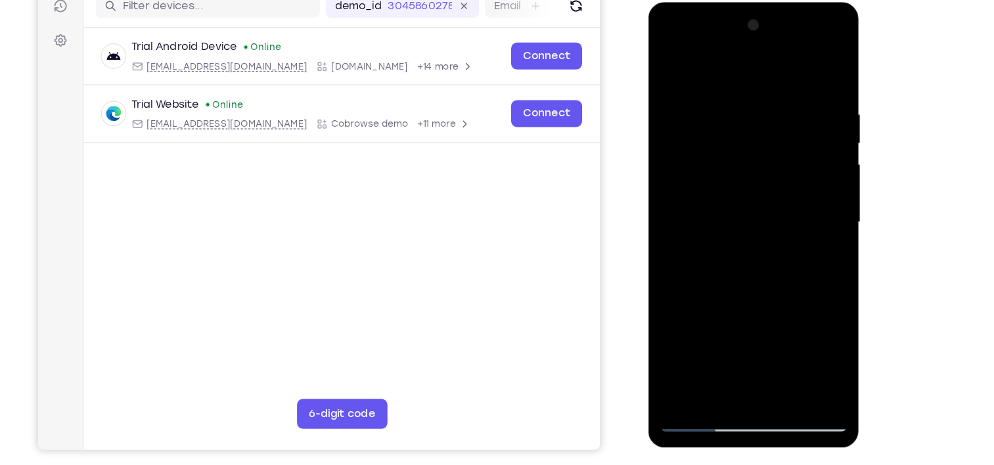
drag, startPoint x: 749, startPoint y: 167, endPoint x: 756, endPoint y: 6, distance: 161.1
click at [756, 6] on div at bounding box center [741, 198] width 186 height 392
click at [771, 160] on div at bounding box center [741, 196] width 166 height 368
drag, startPoint x: 763, startPoint y: 189, endPoint x: 760, endPoint y: 28, distance: 161.0
click at [760, 28] on div at bounding box center [741, 196] width 166 height 368
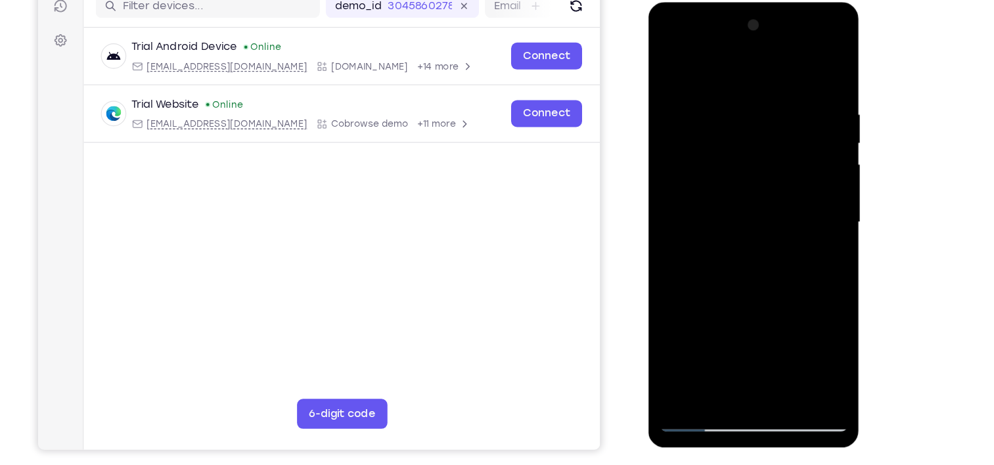
drag, startPoint x: 731, startPoint y: 113, endPoint x: 738, endPoint y: 340, distance: 227.4
click at [738, 340] on div at bounding box center [741, 196] width 166 height 368
drag, startPoint x: 702, startPoint y: 314, endPoint x: 712, endPoint y: 263, distance: 52.2
click at [712, 263] on div at bounding box center [741, 196] width 166 height 368
click at [815, 179] on div at bounding box center [741, 196] width 166 height 368
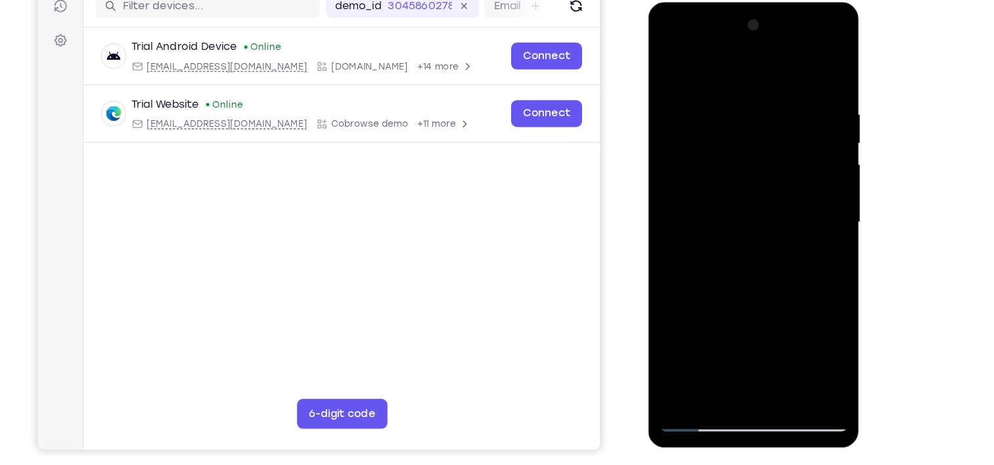
click at [674, 62] on div at bounding box center [741, 196] width 166 height 368
drag, startPoint x: 762, startPoint y: 96, endPoint x: 749, endPoint y: 263, distance: 168.0
click at [749, 263] on div at bounding box center [741, 196] width 166 height 368
click at [751, 114] on div at bounding box center [741, 196] width 166 height 368
click at [740, 199] on div at bounding box center [741, 196] width 166 height 368
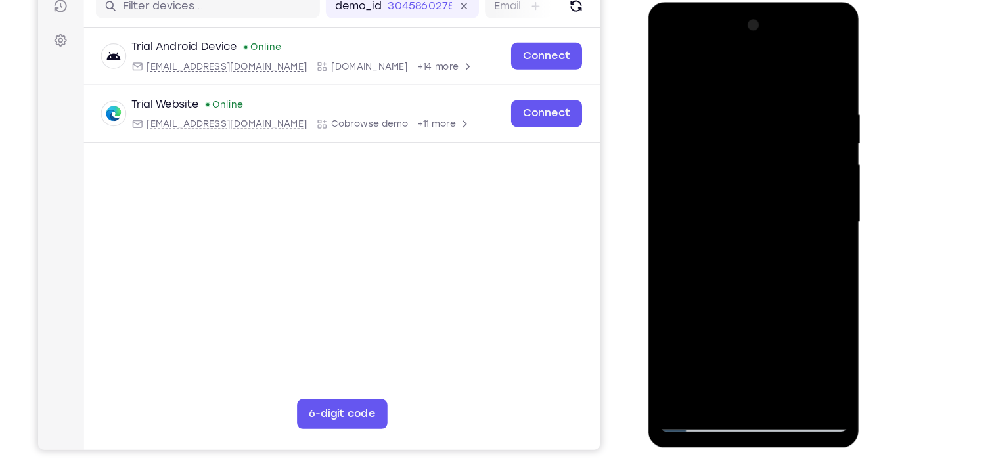
click at [731, 80] on div at bounding box center [741, 196] width 166 height 368
click at [809, 79] on div at bounding box center [741, 196] width 166 height 368
click at [773, 79] on div at bounding box center [741, 196] width 166 height 368
drag, startPoint x: 767, startPoint y: 182, endPoint x: 773, endPoint y: -60, distance: 242.5
click at [773, 2] on html "Online web based iOS Simulators and Android Emulators. Run iPhone, iPad, Mobile…" at bounding box center [741, 199] width 187 height 394
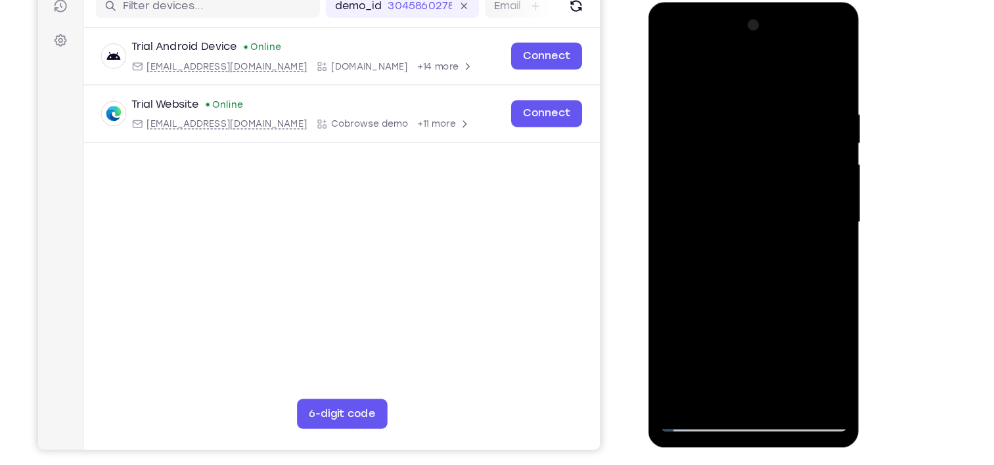
click at [711, 93] on div at bounding box center [741, 196] width 166 height 368
click at [679, 353] on div at bounding box center [741, 196] width 166 height 368
click at [815, 223] on div at bounding box center [741, 196] width 166 height 368
click at [817, 226] on div at bounding box center [741, 196] width 166 height 368
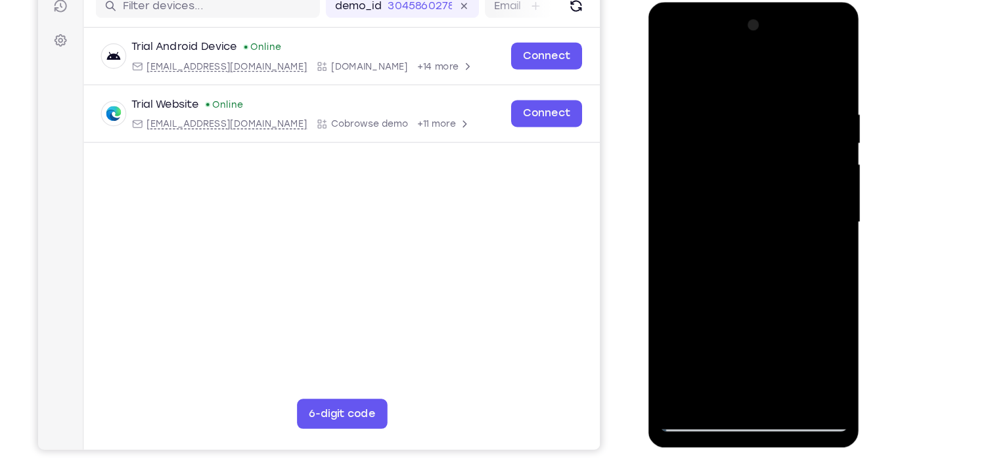
drag, startPoint x: 746, startPoint y: 291, endPoint x: 750, endPoint y: 196, distance: 94.7
click at [750, 196] on div at bounding box center [741, 196] width 166 height 368
drag, startPoint x: 757, startPoint y: 128, endPoint x: 744, endPoint y: 290, distance: 162.1
click at [744, 290] on div at bounding box center [741, 196] width 166 height 368
click at [717, 85] on div at bounding box center [741, 196] width 166 height 368
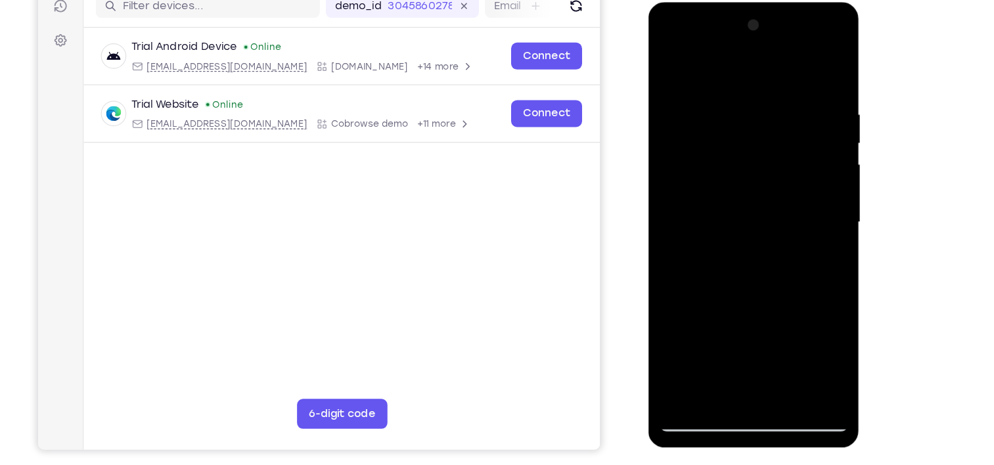
click at [721, 90] on div at bounding box center [741, 196] width 166 height 368
